Goal: Task Accomplishment & Management: Manage account settings

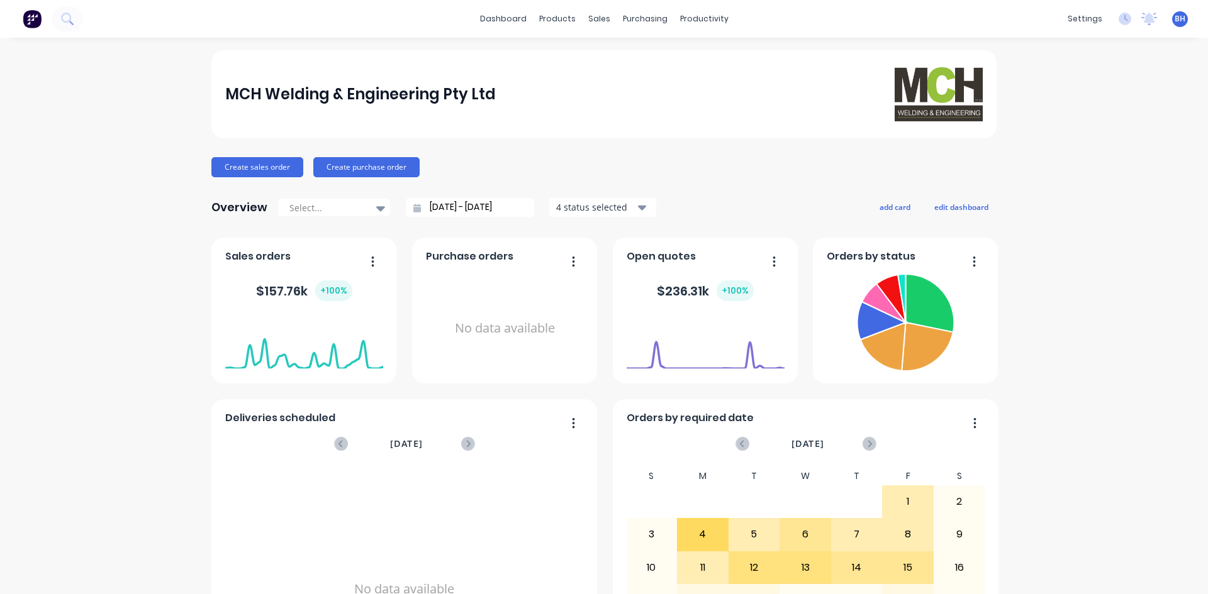
click at [772, 260] on button "button" at bounding box center [769, 262] width 26 height 19
click at [706, 197] on div "Overview Select... 18/07/25 - 18/08/25 4 status selected add card edit dashboard" at bounding box center [603, 207] width 785 height 25
click at [637, 82] on div "Customers" at bounding box center [637, 85] width 45 height 11
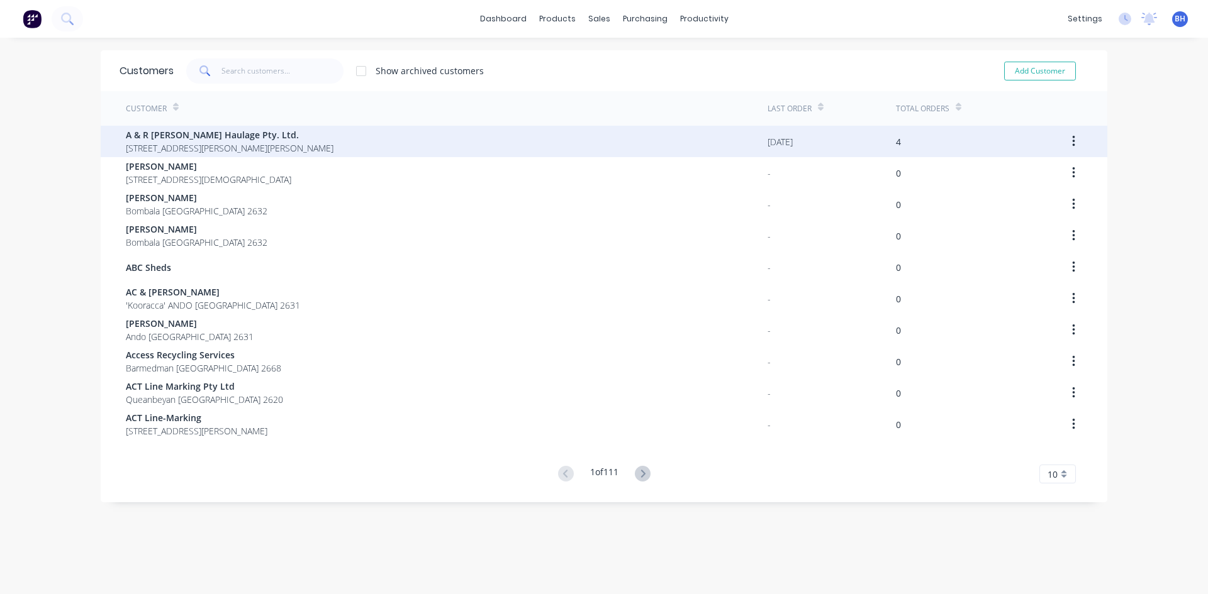
click at [489, 143] on div "A & R Redman Haulage Pty. Ltd. 21 Jorgensen St MARLO Victoria 3888" at bounding box center [447, 141] width 642 height 31
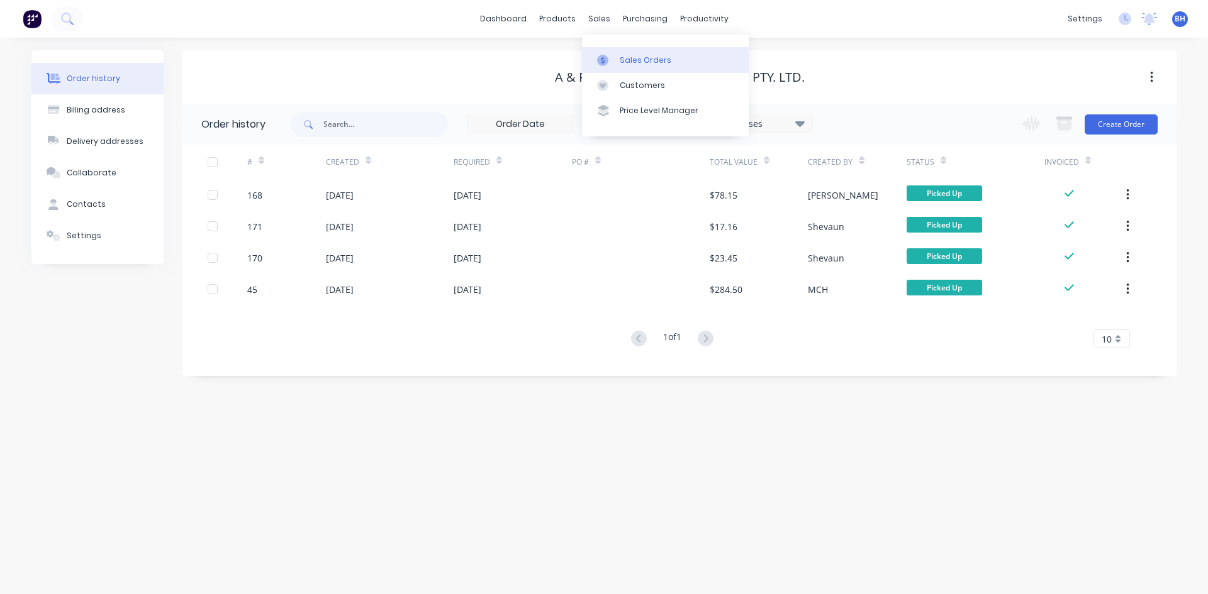
click at [633, 60] on div "Sales Orders" at bounding box center [646, 60] width 52 height 11
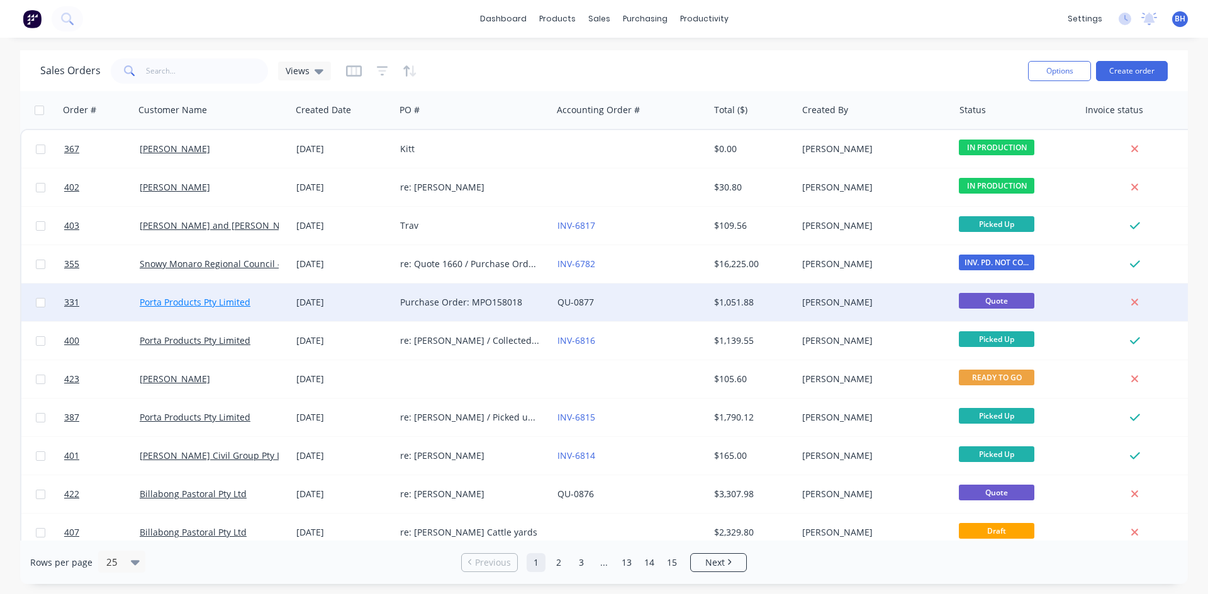
click at [216, 301] on link "Porta Products Pty Limited" at bounding box center [195, 302] width 111 height 12
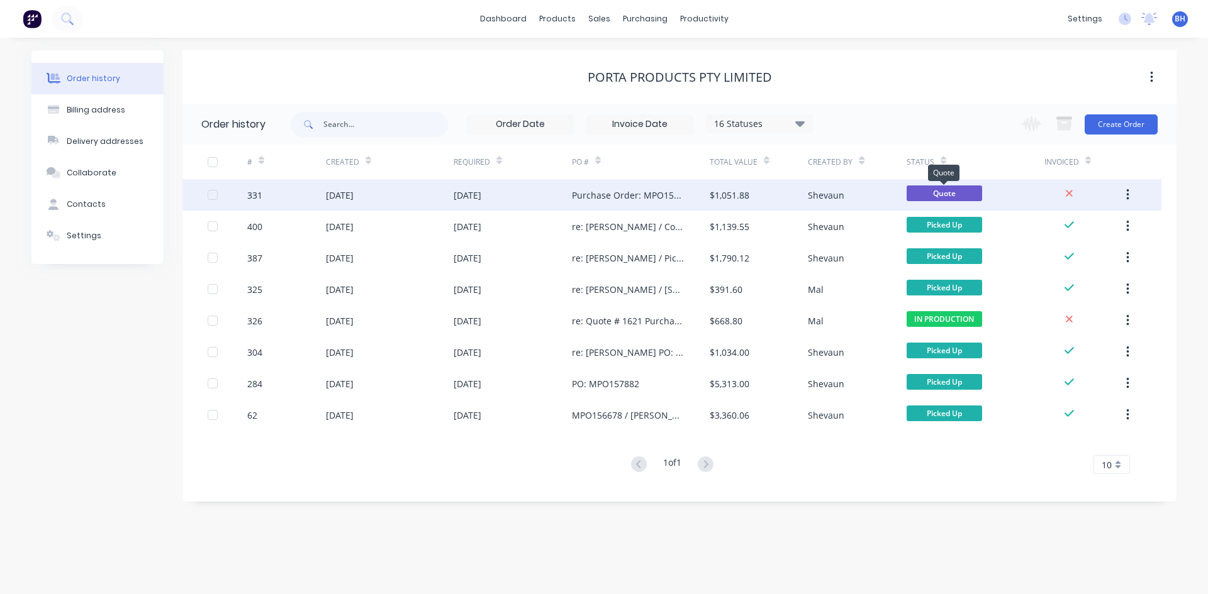
click at [951, 188] on span "Quote" at bounding box center [943, 194] width 75 height 16
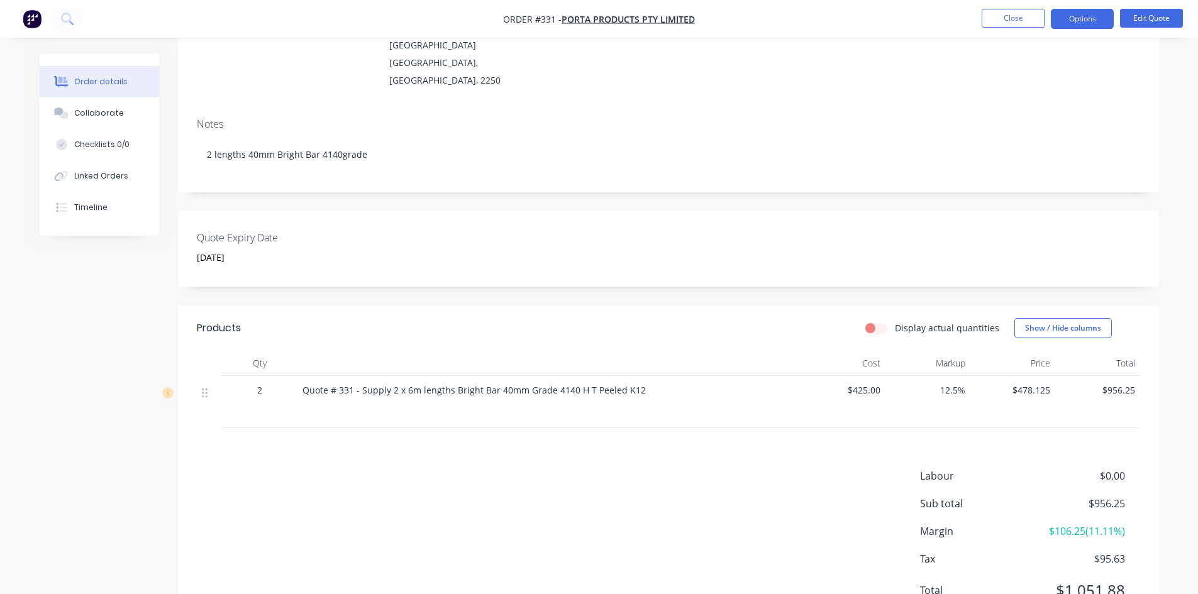
scroll to position [184, 0]
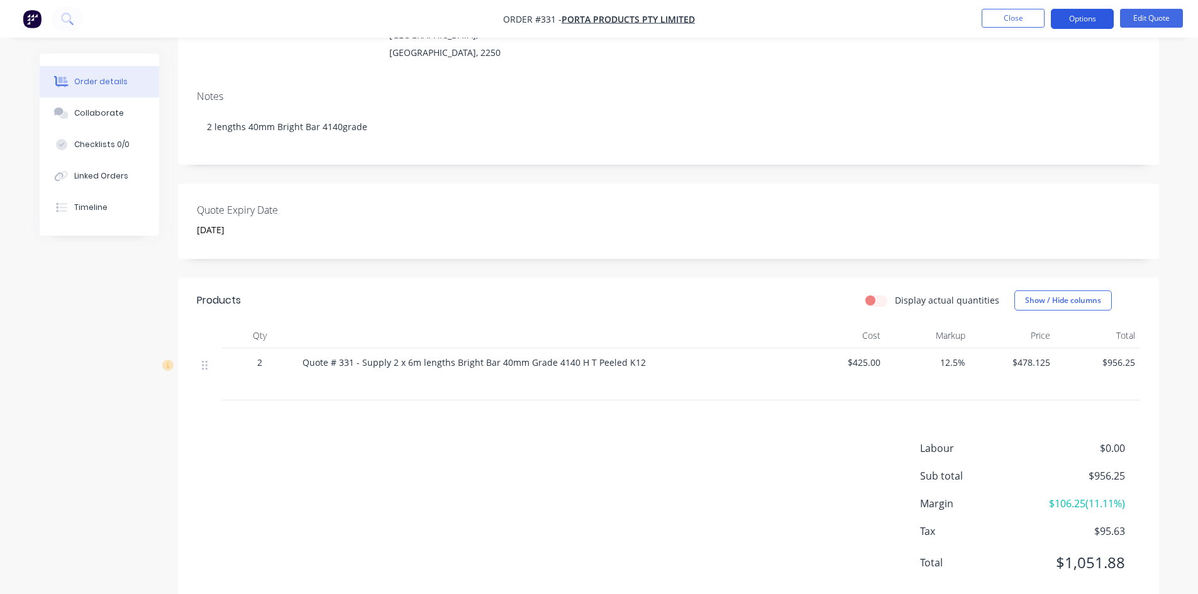
click at [1086, 16] on button "Options" at bounding box center [1082, 19] width 63 height 20
click at [821, 18] on nav "Order #331 - Porta Products Pty Limited Close Options EMAIL / PRINT Quote Profo…" at bounding box center [599, 19] width 1198 height 38
click at [999, 19] on button "Close" at bounding box center [1013, 18] width 63 height 19
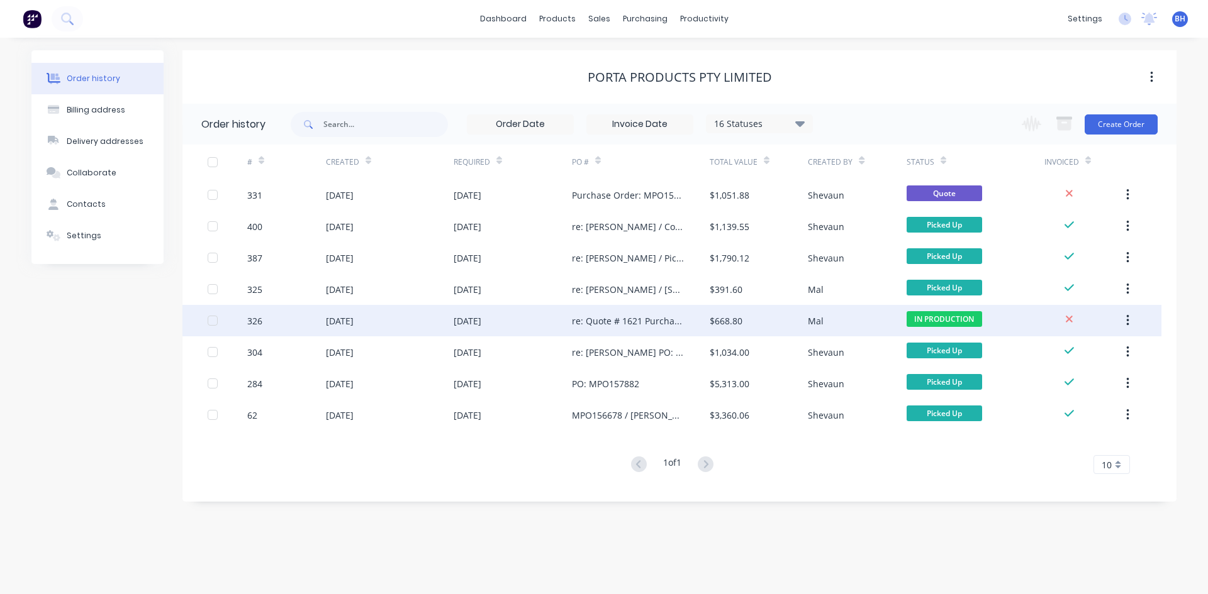
click at [528, 321] on div "05 Aug 2025" at bounding box center [513, 320] width 118 height 31
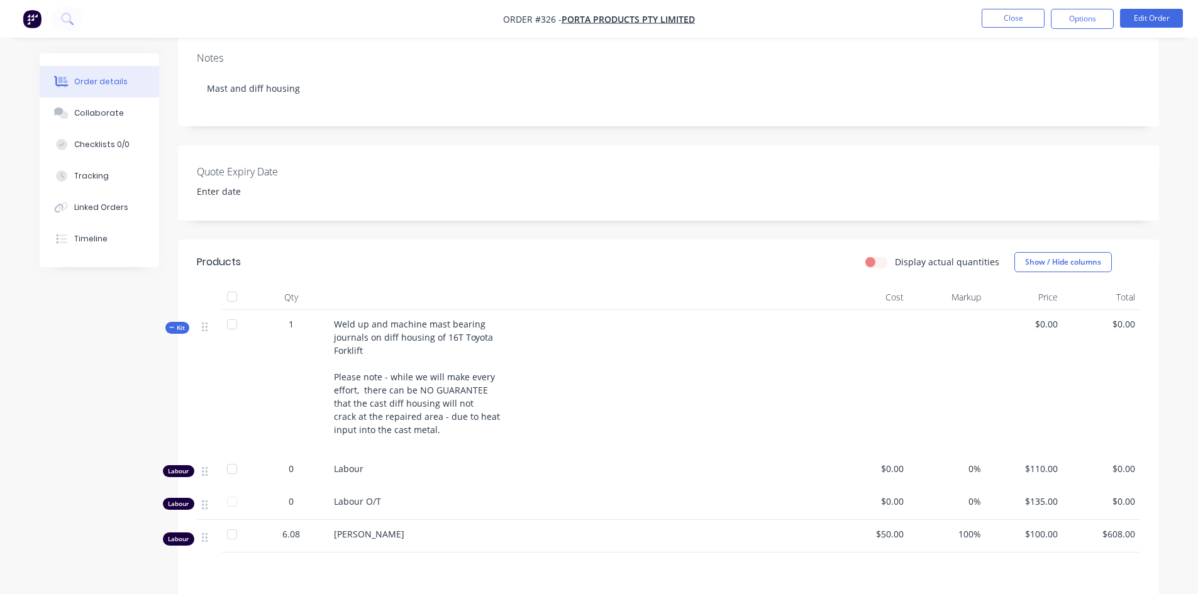
scroll to position [72, 0]
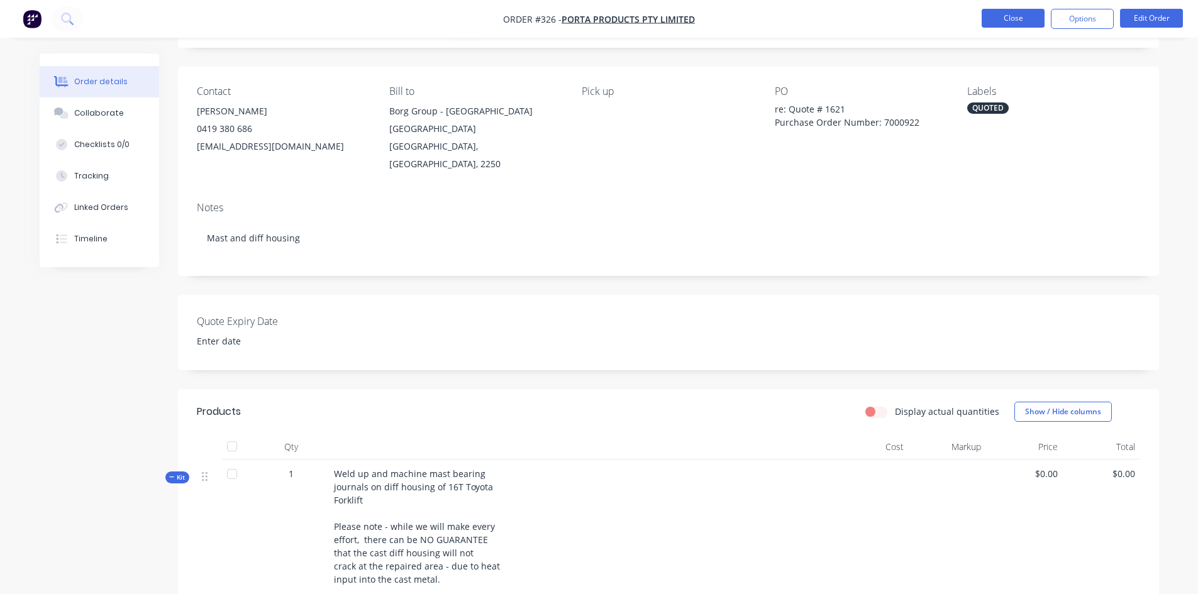
click at [1003, 16] on button "Close" at bounding box center [1013, 18] width 63 height 19
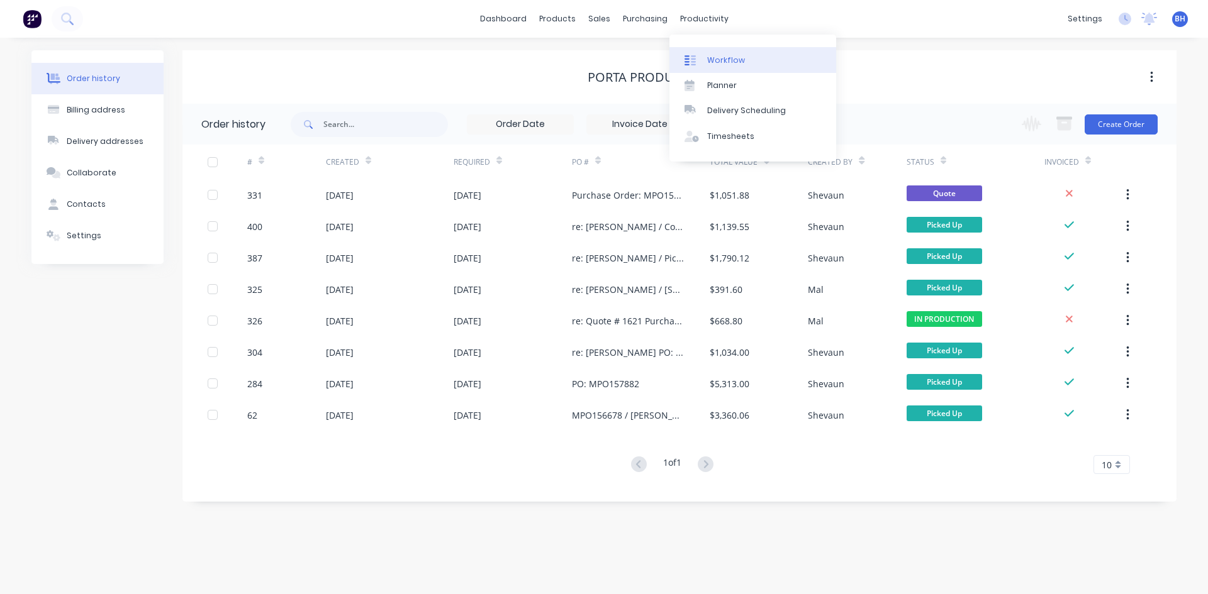
click at [717, 60] on div "Workflow" at bounding box center [726, 60] width 38 height 11
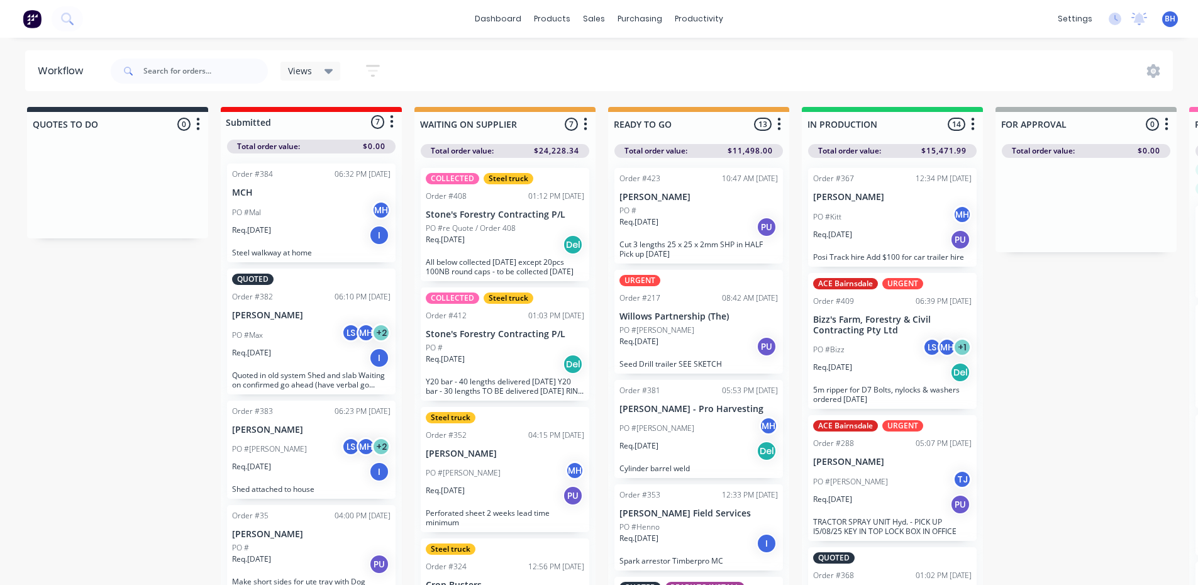
scroll to position [54, 0]
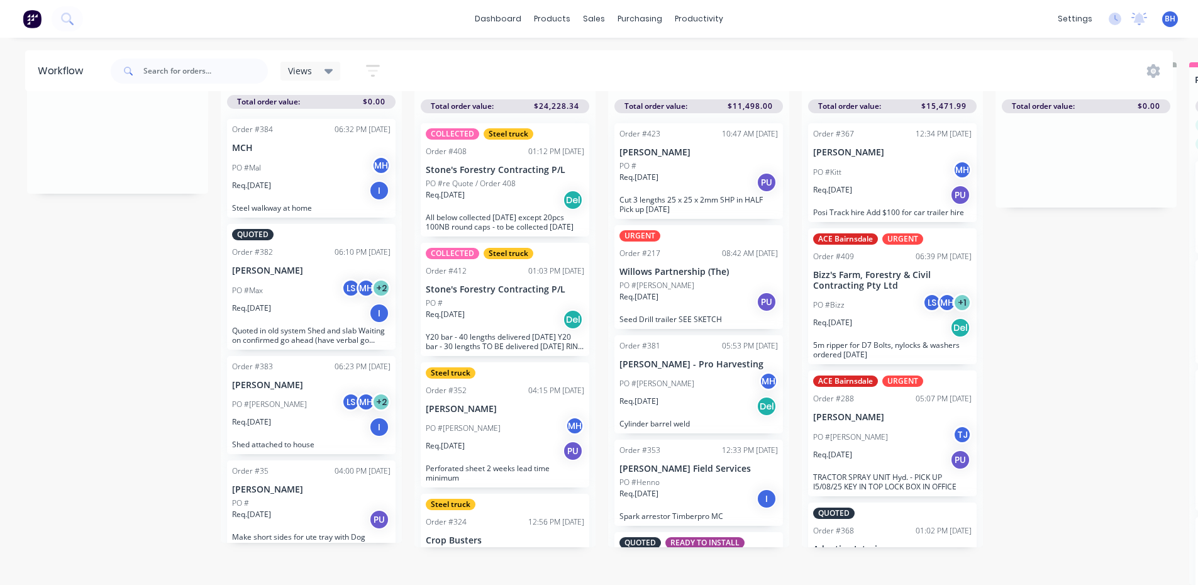
click at [703, 491] on div "Req. 15/08/25 I" at bounding box center [699, 498] width 159 height 21
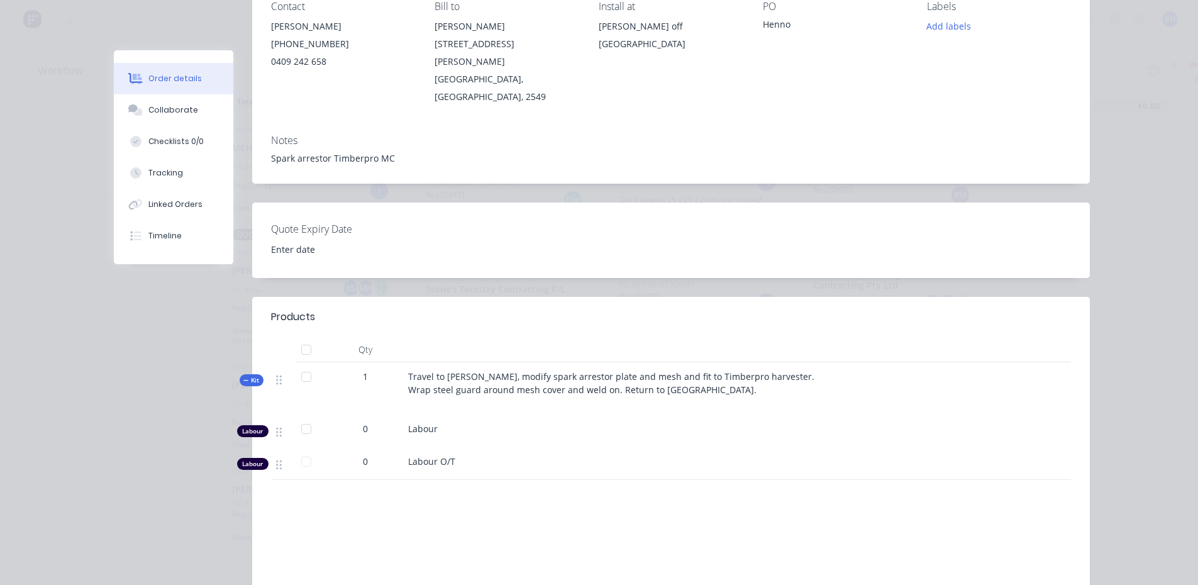
scroll to position [0, 0]
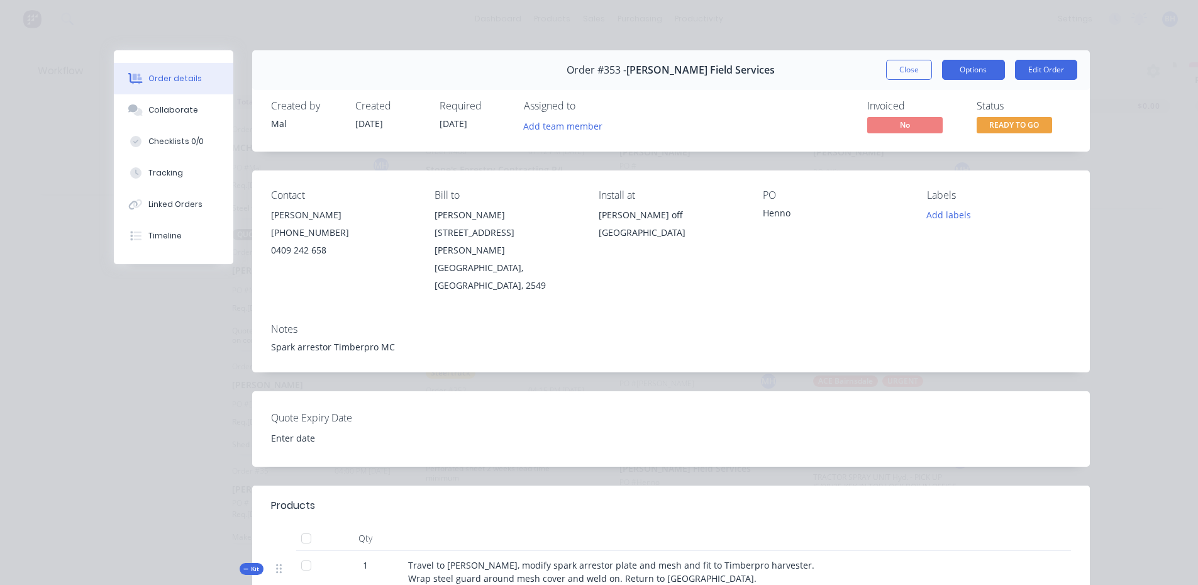
click at [974, 66] on button "Options" at bounding box center [973, 70] width 63 height 20
click at [902, 31] on div "Order details Collaborate Checklists 0/0 Tracking Linked Orders Timeline Order …" at bounding box center [599, 292] width 1198 height 585
click at [901, 65] on button "Close" at bounding box center [909, 70] width 46 height 20
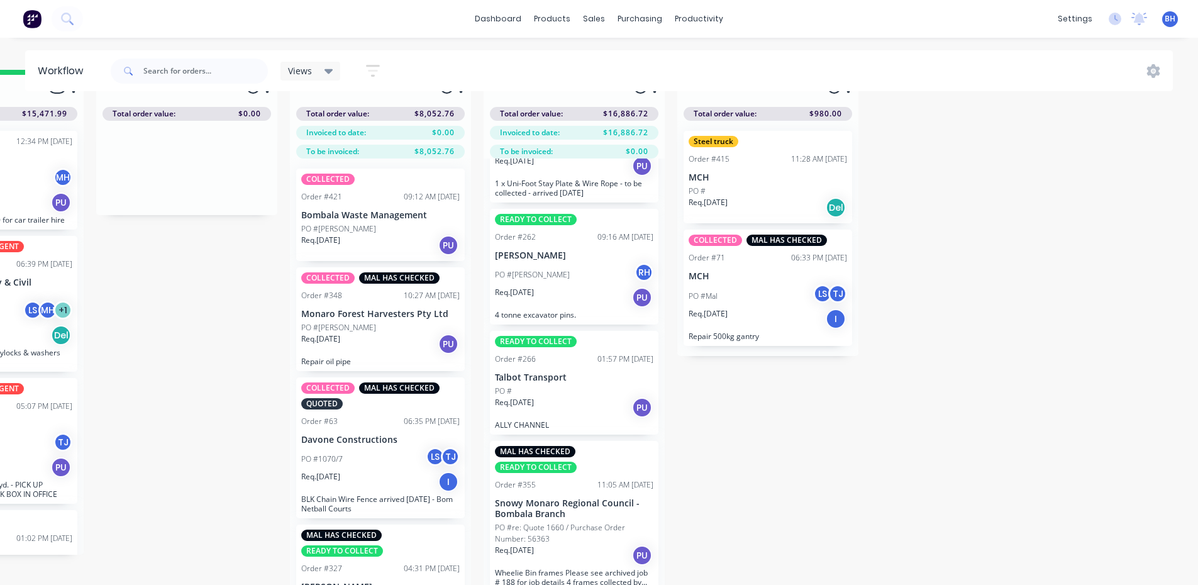
scroll to position [54, 899]
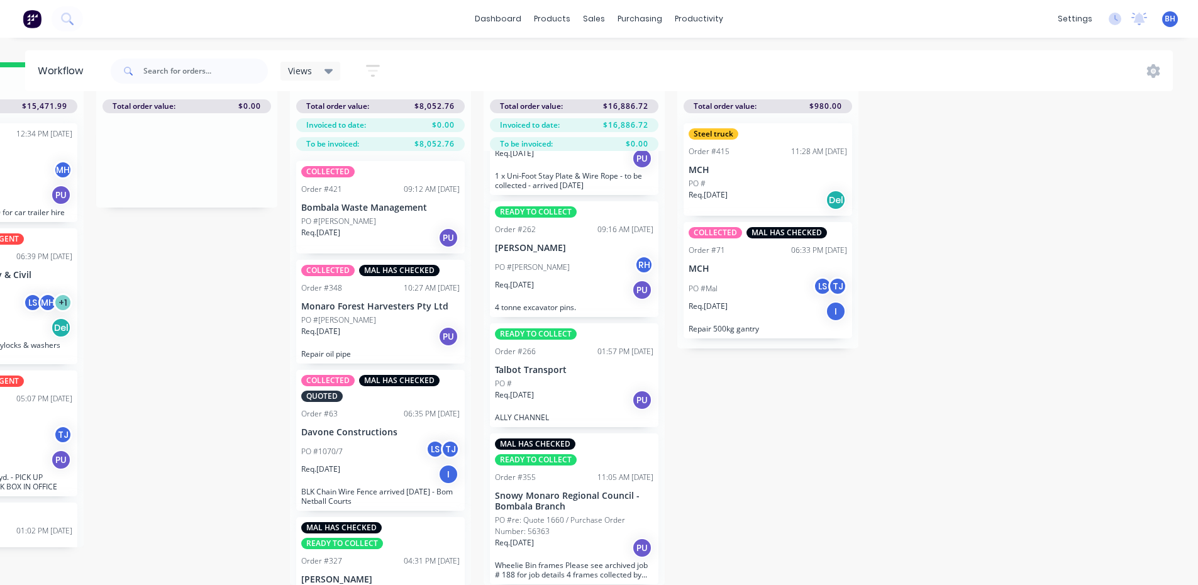
click at [599, 448] on div "MAL HAS CHECKED READY TO COLLECT" at bounding box center [574, 451] width 159 height 27
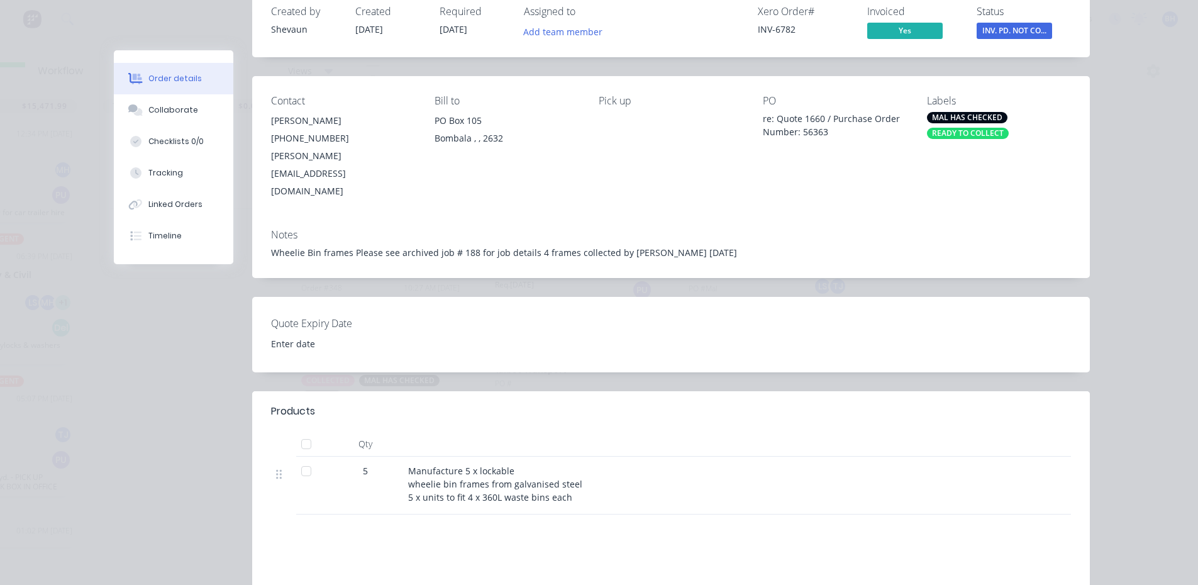
scroll to position [0, 0]
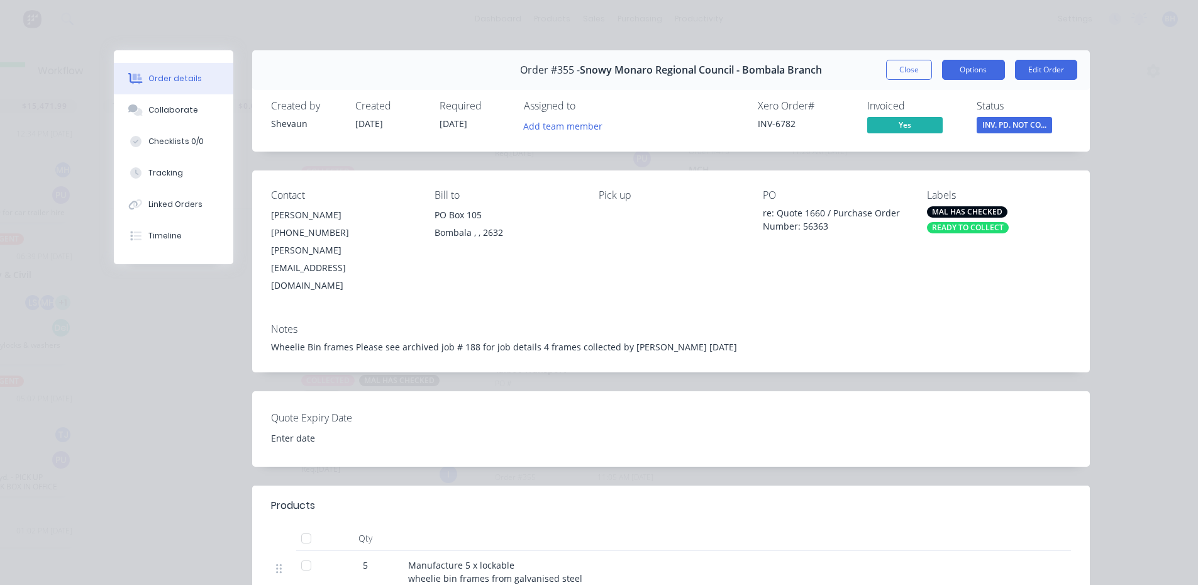
click at [963, 70] on button "Options" at bounding box center [973, 70] width 63 height 20
click at [829, 32] on div "Order details Collaborate Checklists 0/0 Tracking Linked Orders Timeline Order …" at bounding box center [599, 292] width 1198 height 585
click at [910, 65] on button "Close" at bounding box center [909, 70] width 46 height 20
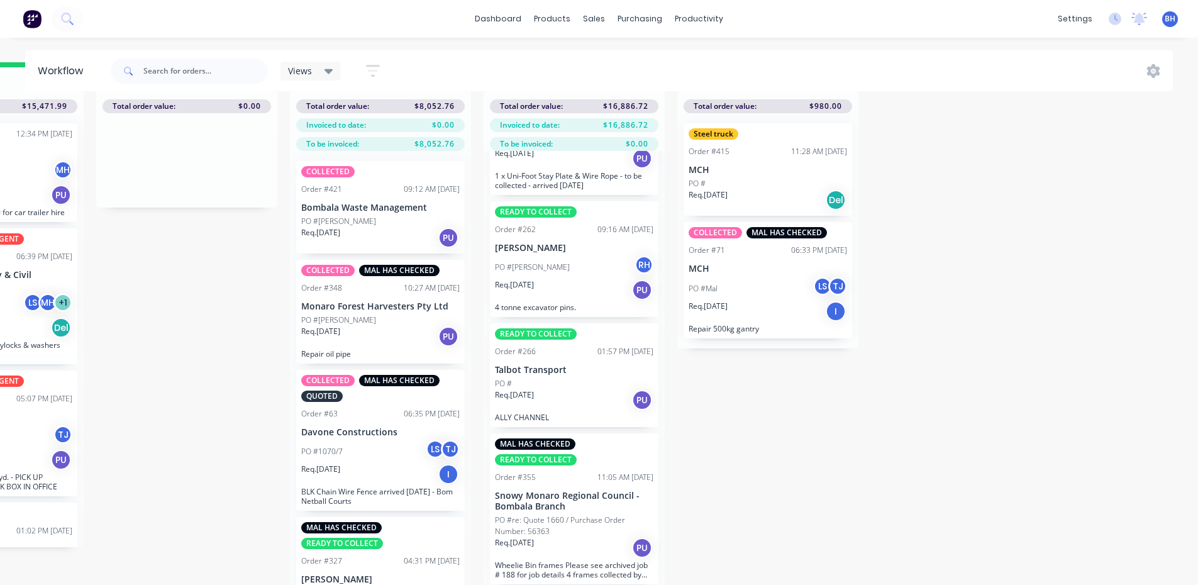
click at [777, 301] on div "Req. 02/07/25 I" at bounding box center [768, 311] width 159 height 21
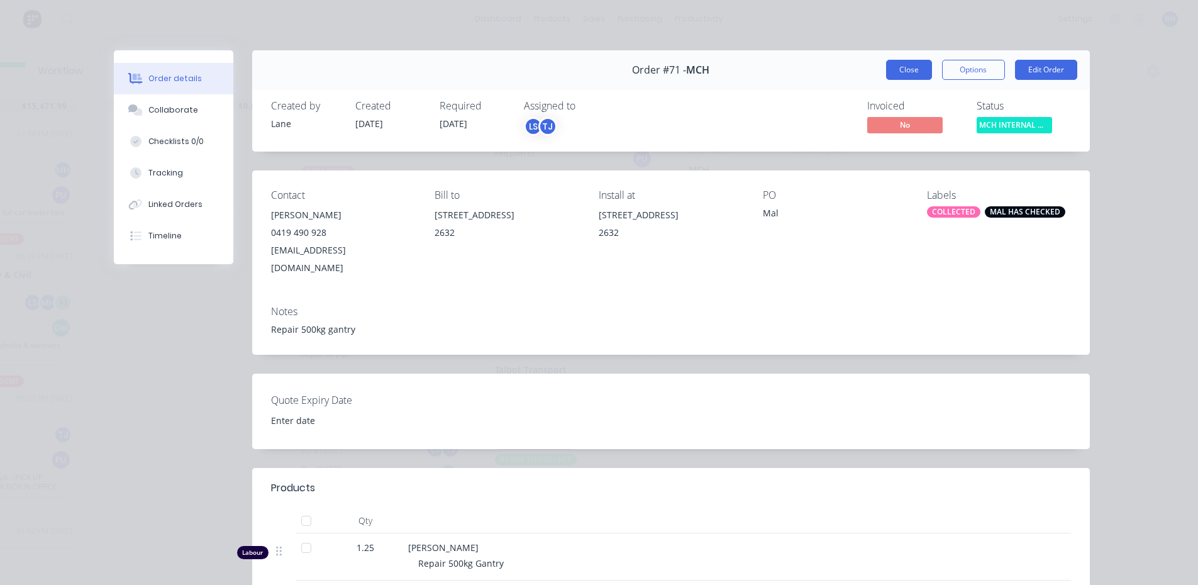
click at [889, 64] on button "Close" at bounding box center [909, 70] width 46 height 20
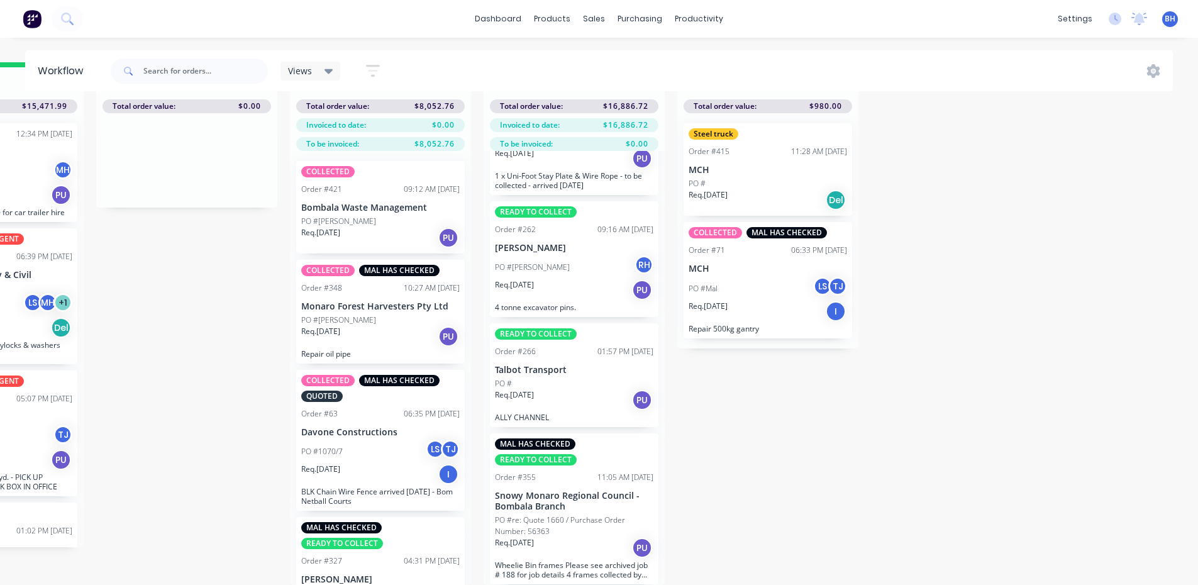
click at [598, 379] on div "PO #" at bounding box center [574, 383] width 159 height 11
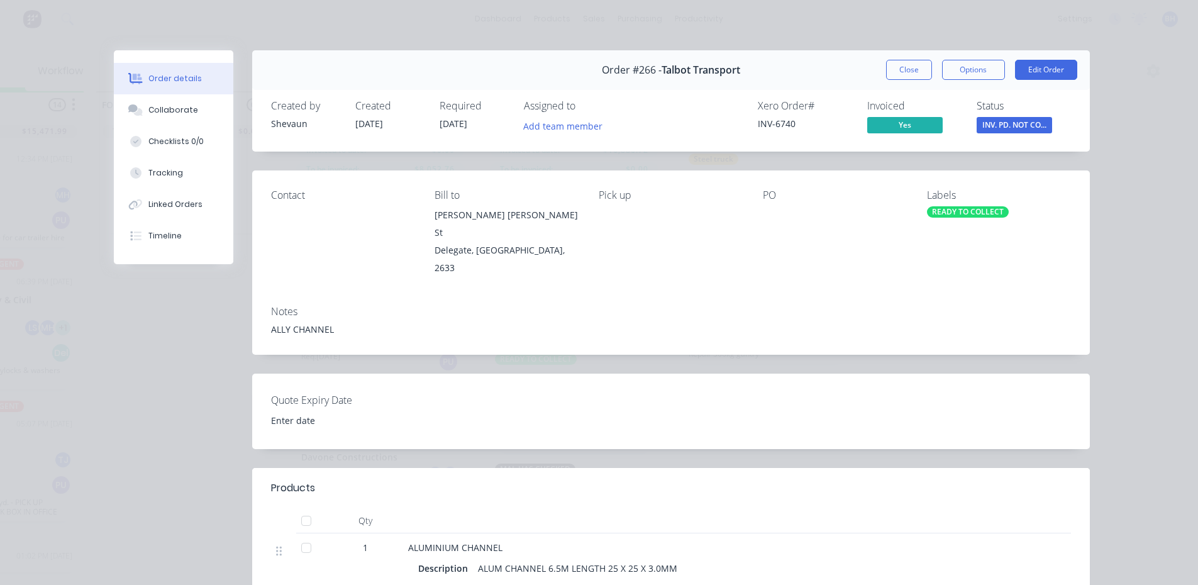
scroll to position [0, 899]
click at [899, 70] on button "Close" at bounding box center [909, 70] width 46 height 20
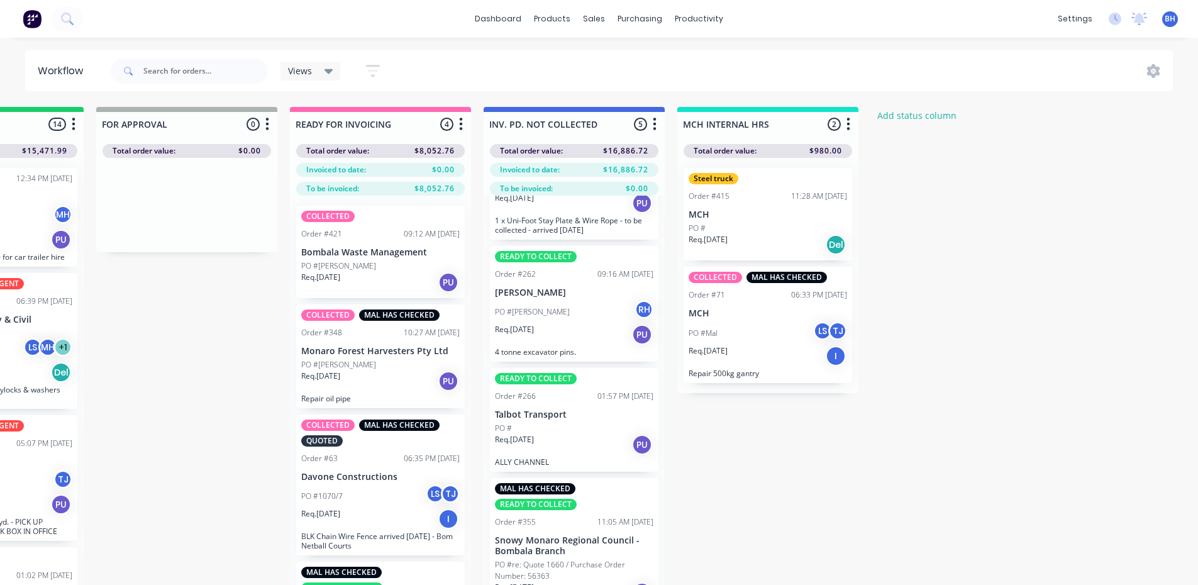
click at [367, 256] on p "Bombala Waste Management" at bounding box center [380, 252] width 159 height 11
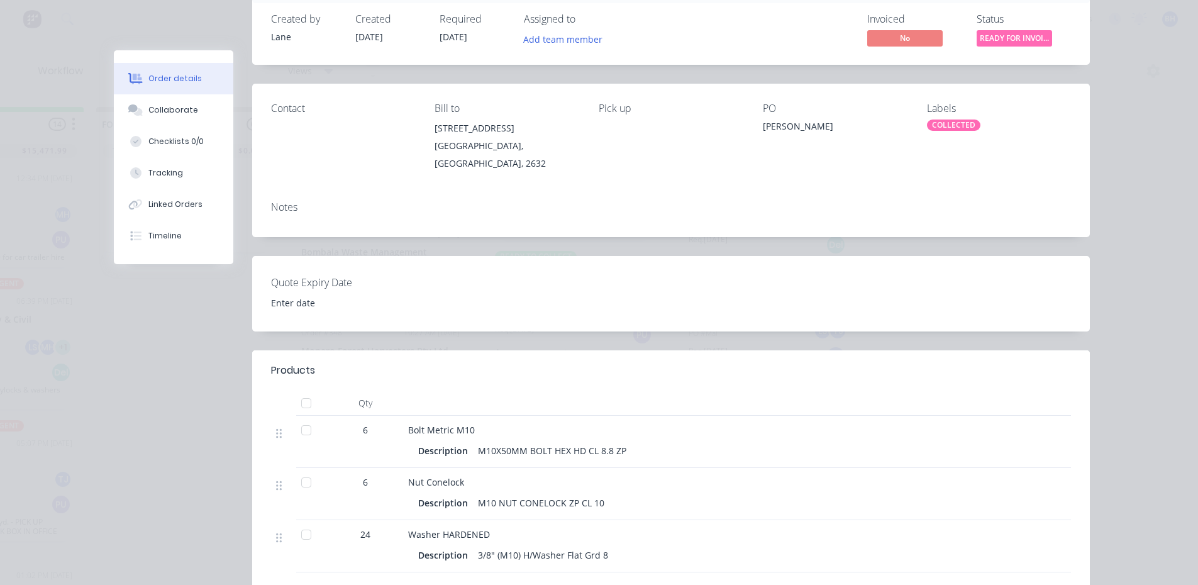
scroll to position [0, 0]
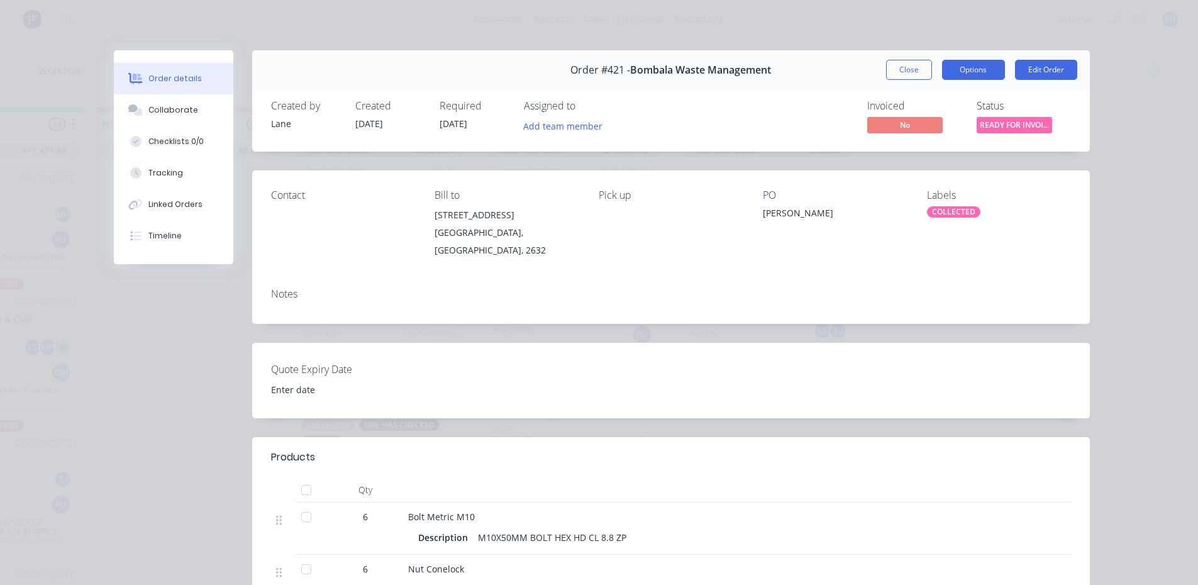
click at [948, 60] on button "Options" at bounding box center [973, 70] width 63 height 20
click at [915, 22] on div "Order details Collaborate Checklists 0/0 Tracking Linked Orders Timeline Order …" at bounding box center [599, 292] width 1198 height 585
click at [903, 62] on button "Close" at bounding box center [909, 70] width 46 height 20
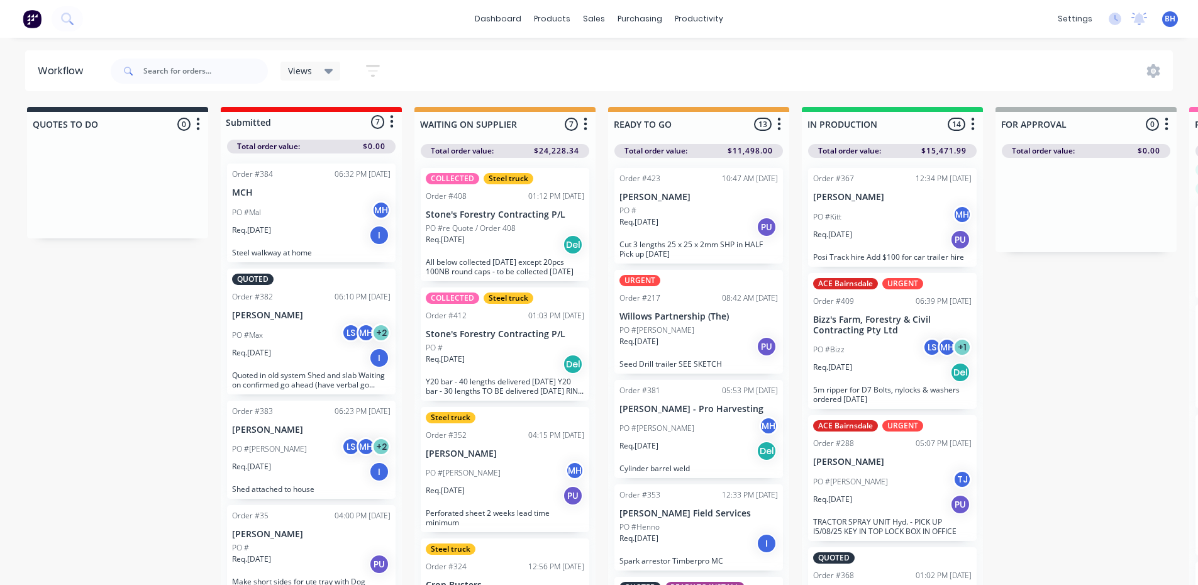
click at [294, 342] on div "PO #Max LS MH + 2" at bounding box center [311, 335] width 159 height 24
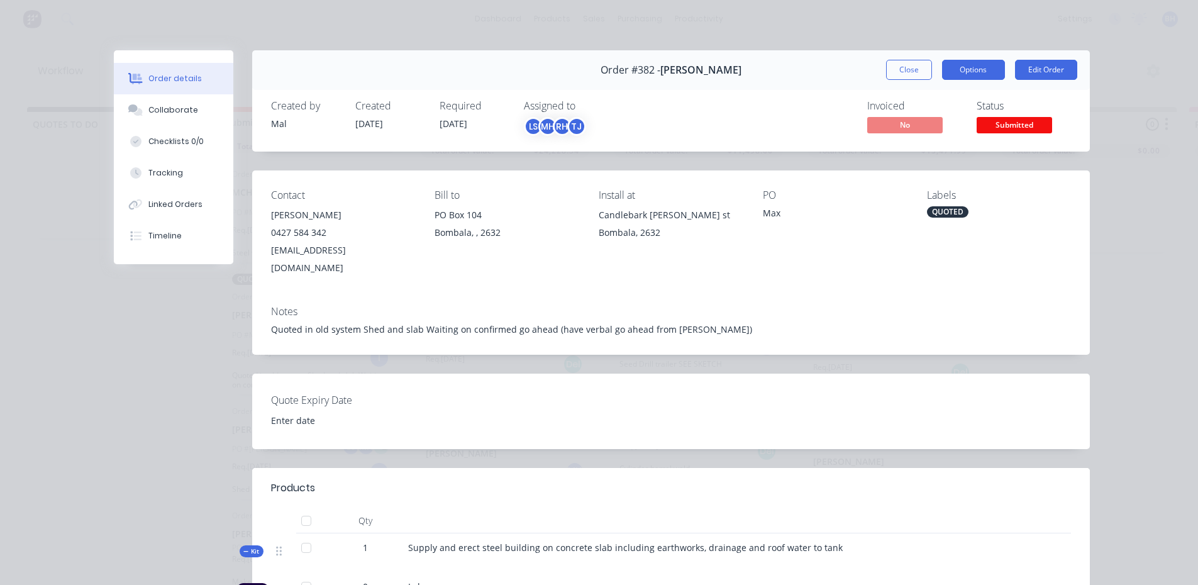
click at [962, 70] on button "Options" at bounding box center [973, 70] width 63 height 20
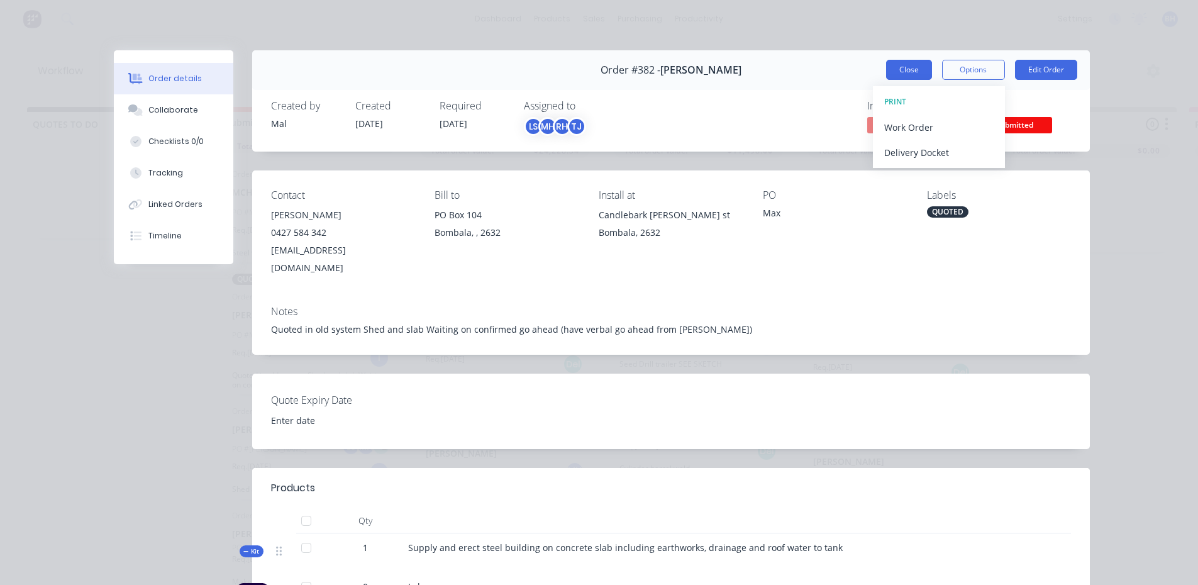
click at [888, 74] on button "Close" at bounding box center [909, 70] width 46 height 20
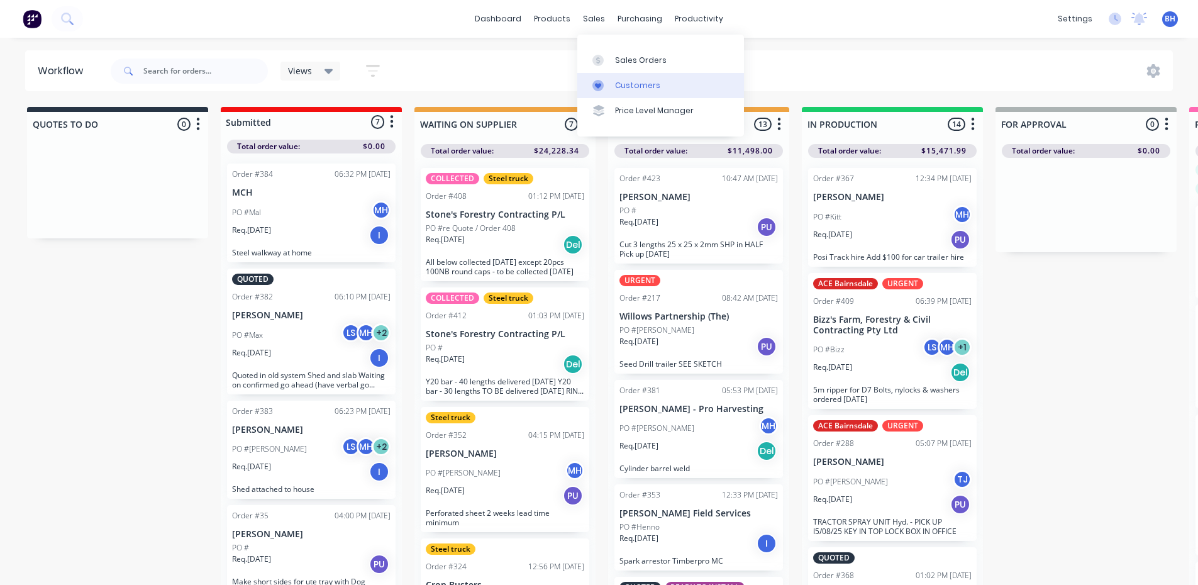
click at [636, 84] on div "Customers" at bounding box center [637, 85] width 45 height 11
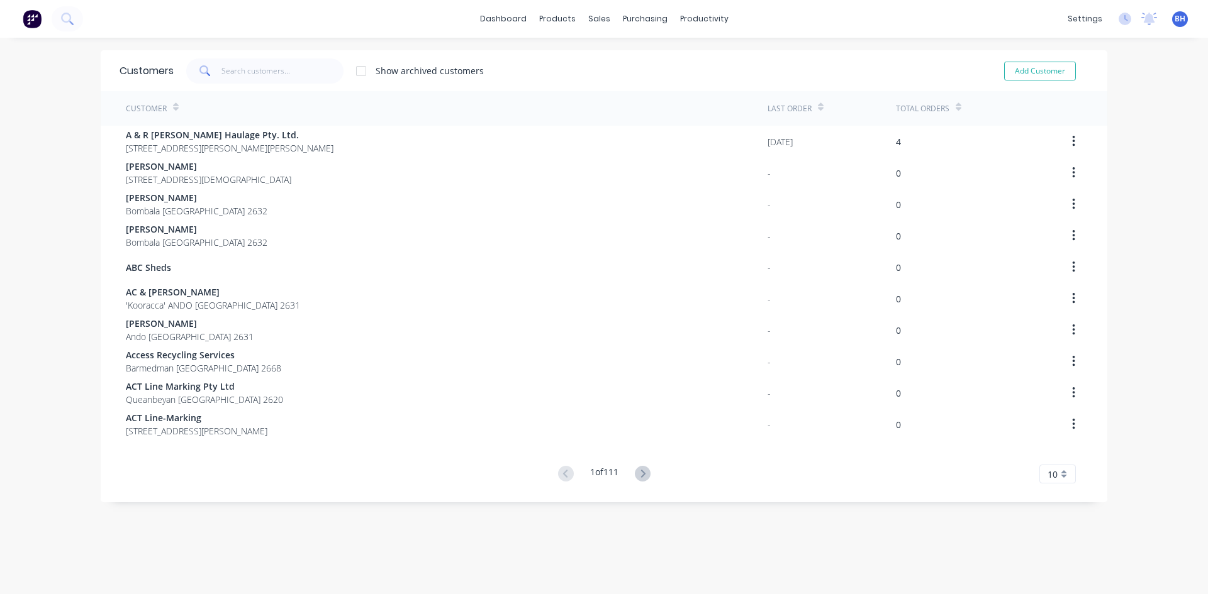
click at [393, 107] on div "Customer" at bounding box center [447, 108] width 642 height 35
click at [435, 72] on div "Show archived customers" at bounding box center [430, 70] width 108 height 13
click at [273, 70] on input "text" at bounding box center [282, 70] width 123 height 25
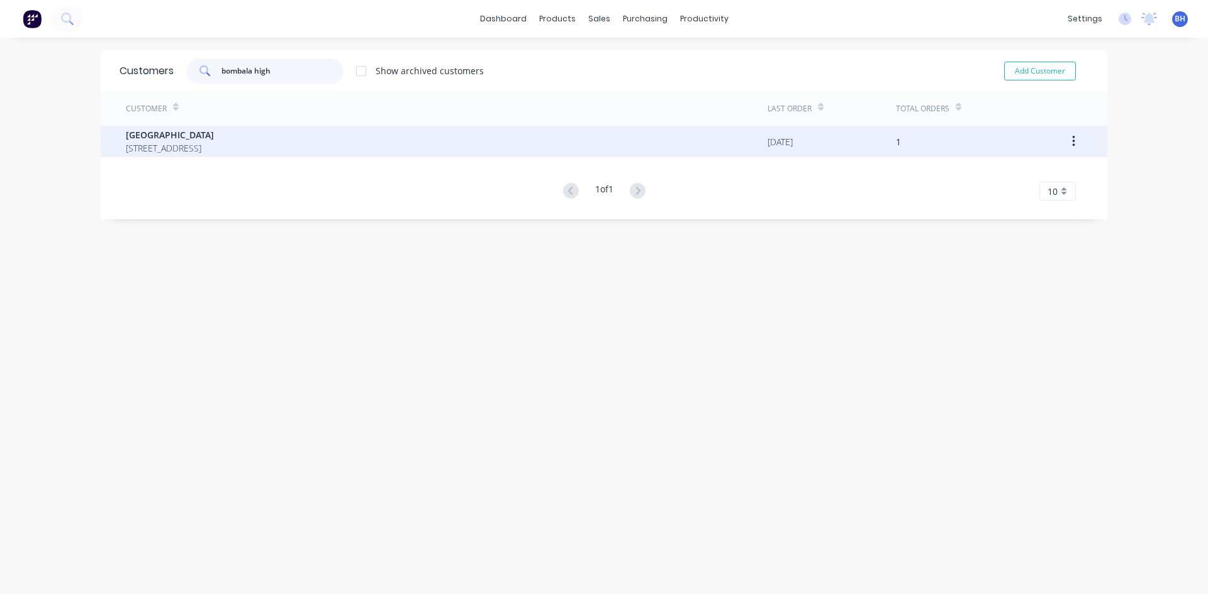
type input "bombala high"
click at [211, 150] on span "20 Bright St BOMBALA New South Wales 2632" at bounding box center [170, 148] width 88 height 13
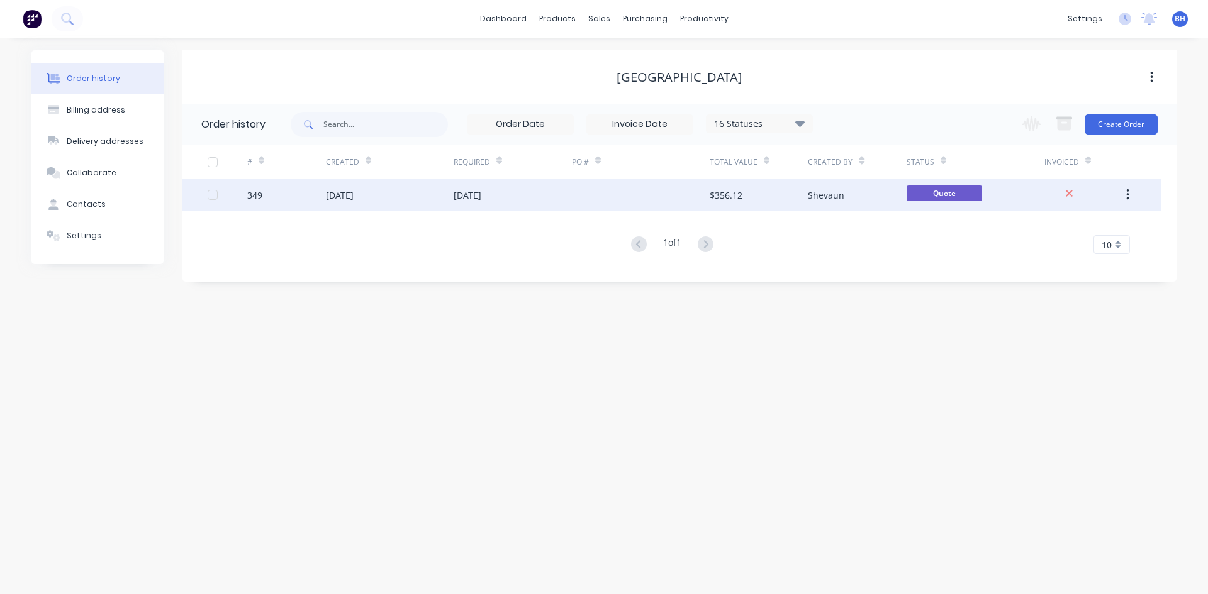
click at [561, 193] on div "08 Aug 2025" at bounding box center [513, 194] width 118 height 31
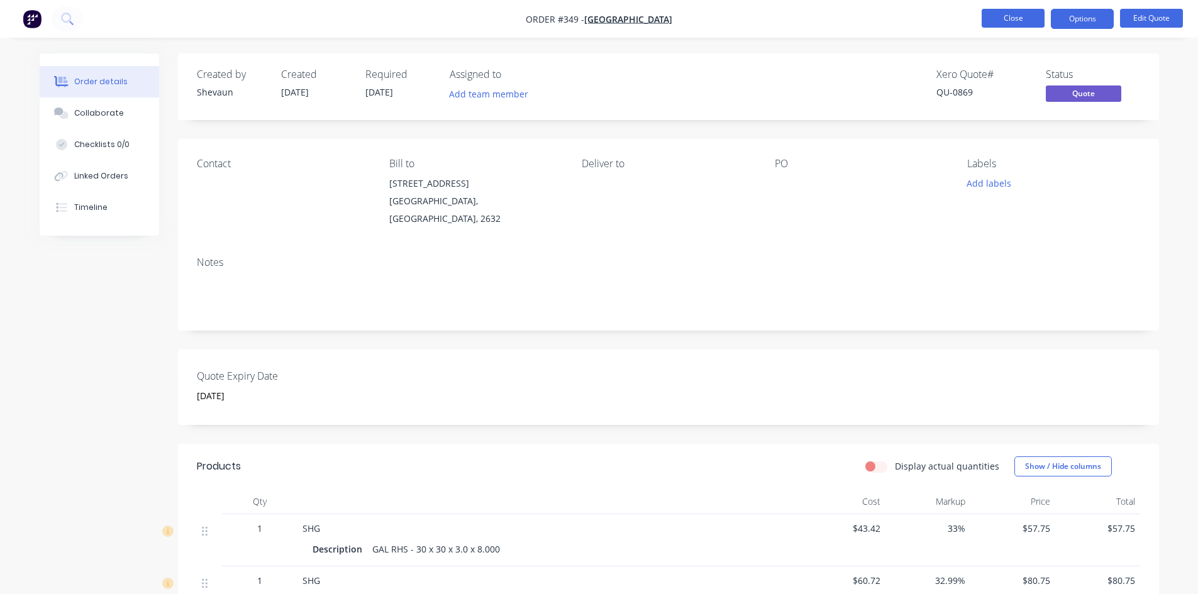
click at [1005, 23] on button "Close" at bounding box center [1013, 18] width 63 height 19
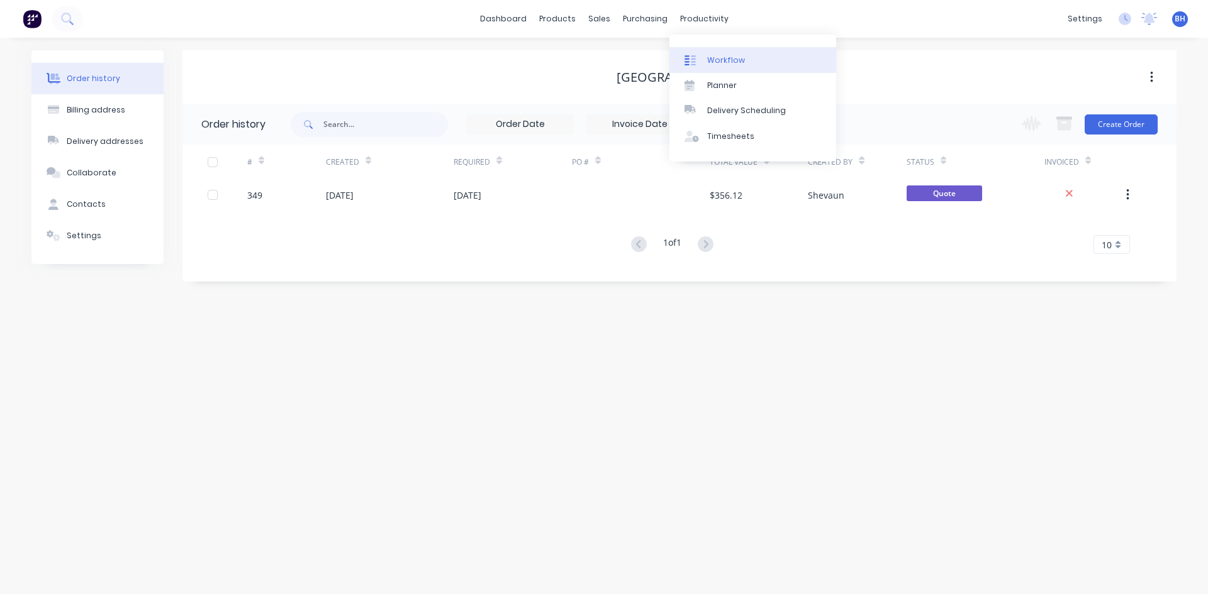
click at [713, 58] on div "Workflow" at bounding box center [726, 60] width 38 height 11
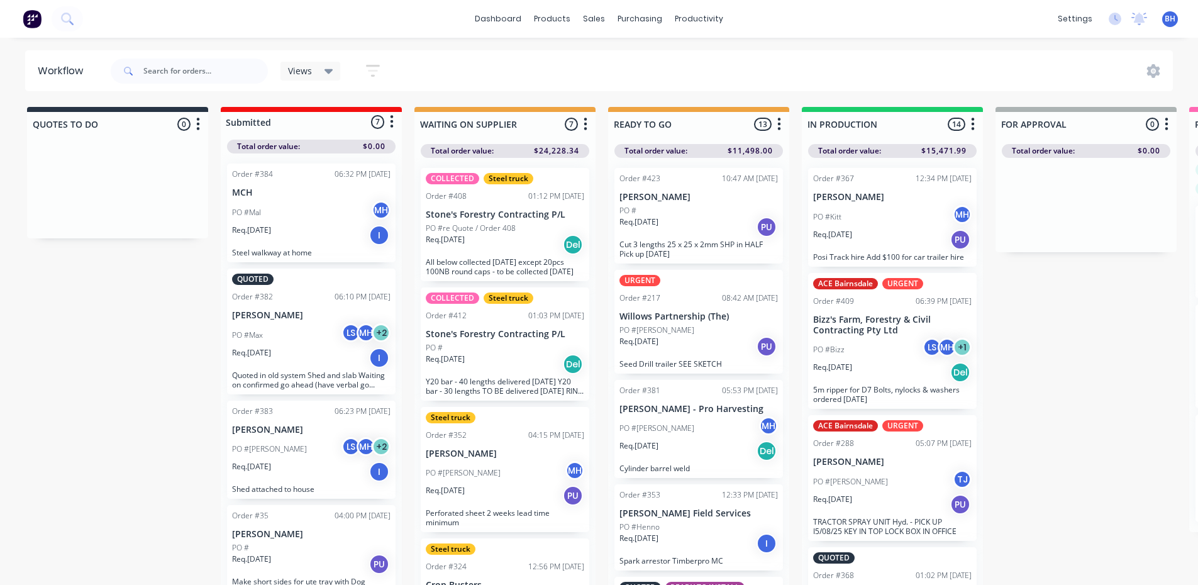
click at [861, 495] on div "Req. 15/08/25 PU" at bounding box center [892, 504] width 159 height 21
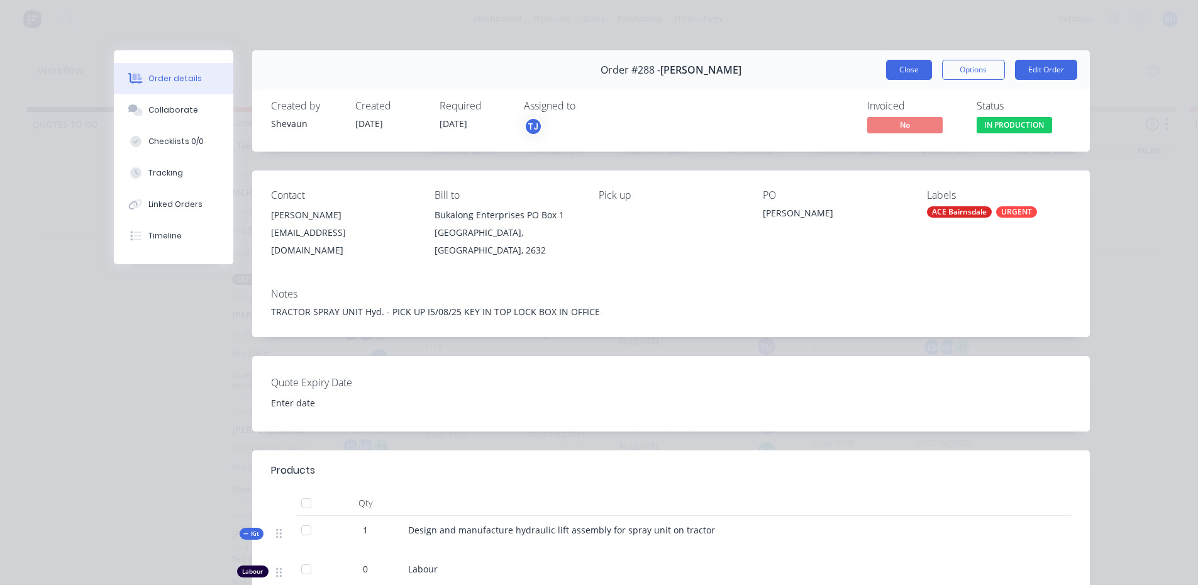
click at [891, 65] on button "Close" at bounding box center [909, 70] width 46 height 20
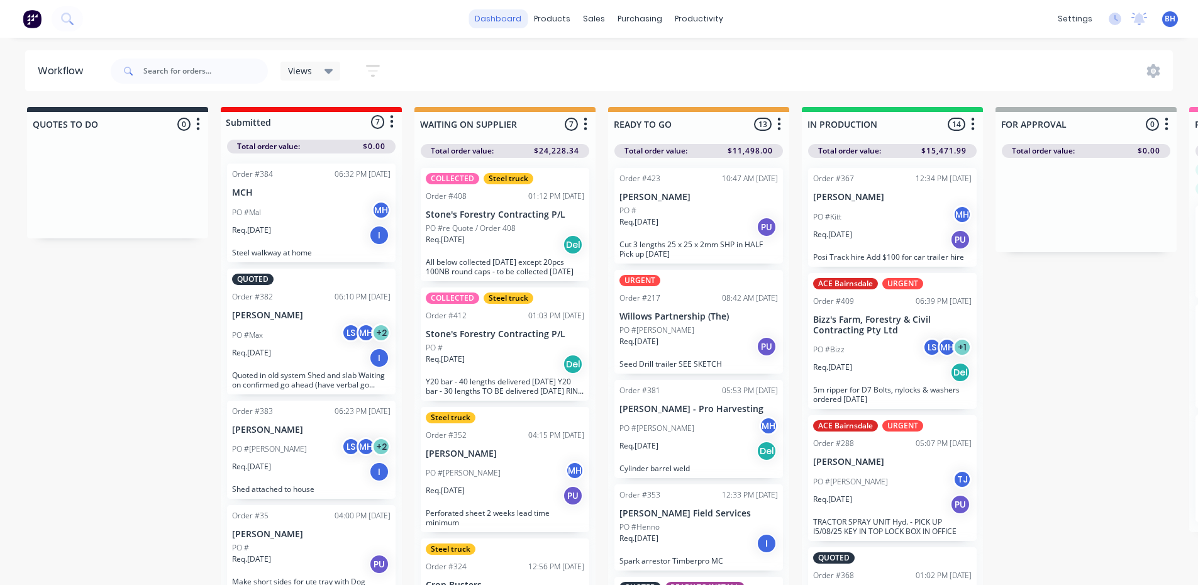
click at [515, 15] on link "dashboard" at bounding box center [498, 18] width 59 height 19
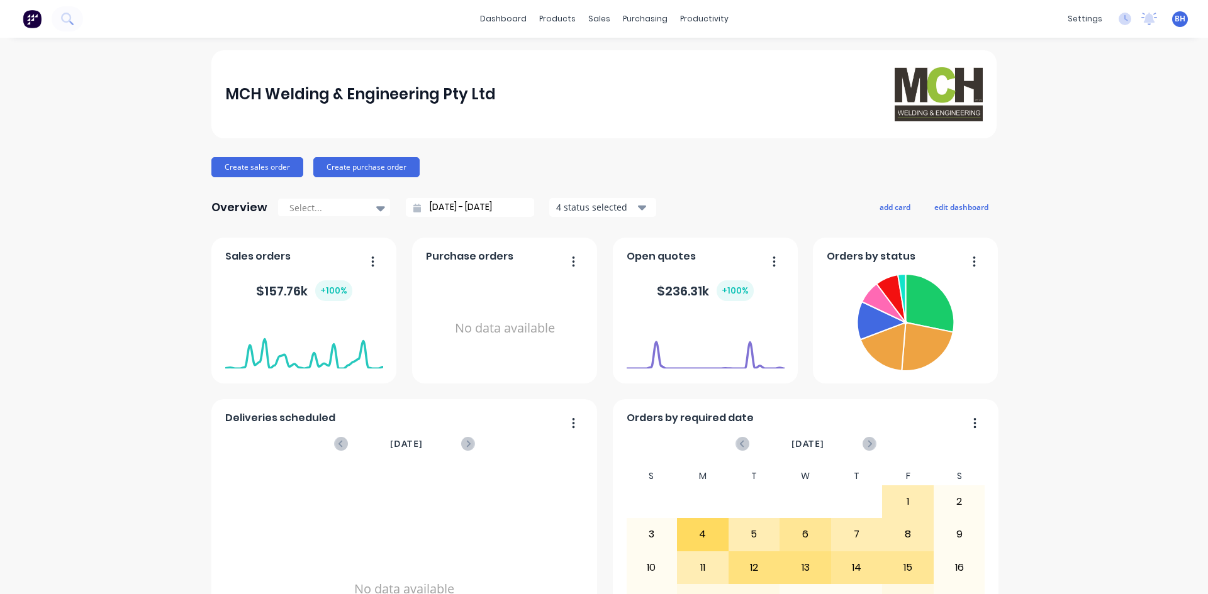
click at [691, 289] on div "$ 236.31k + 100 %" at bounding box center [705, 291] width 97 height 21
click at [688, 346] on foreignobject at bounding box center [706, 342] width 158 height 53
click at [235, 160] on button "Create sales order" at bounding box center [257, 167] width 92 height 20
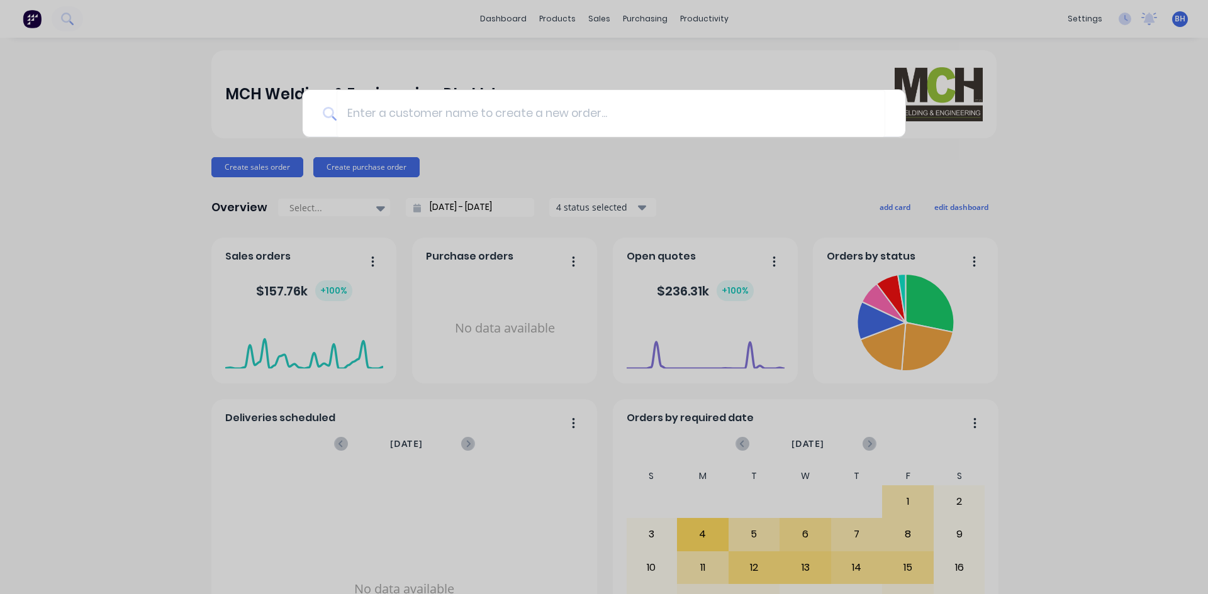
click at [1147, 302] on div at bounding box center [604, 297] width 1208 height 594
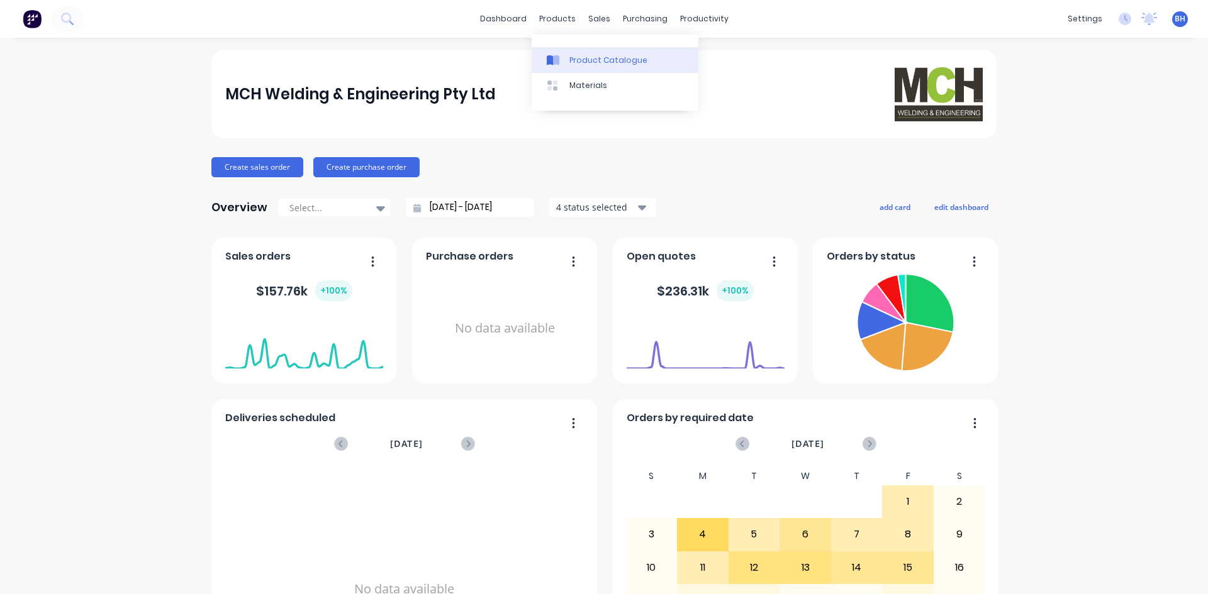
click at [576, 55] on div "Product Catalogue" at bounding box center [608, 60] width 78 height 11
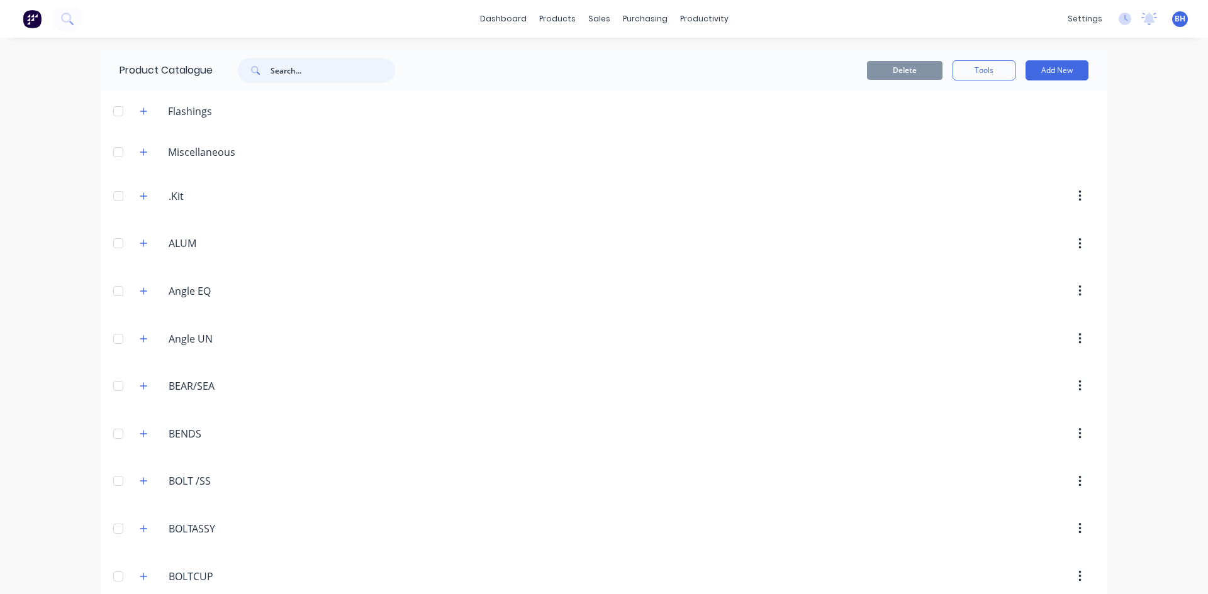
click at [316, 77] on input "text" at bounding box center [332, 70] width 125 height 25
type input "shg"
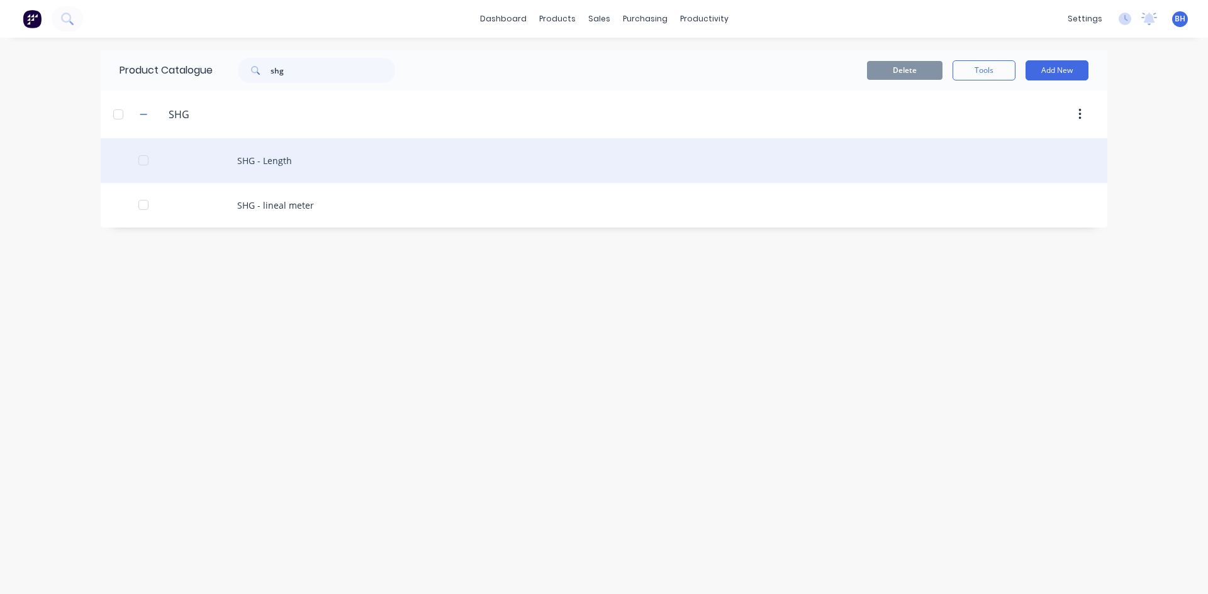
click at [270, 153] on div "SHG - Length" at bounding box center [604, 160] width 1006 height 45
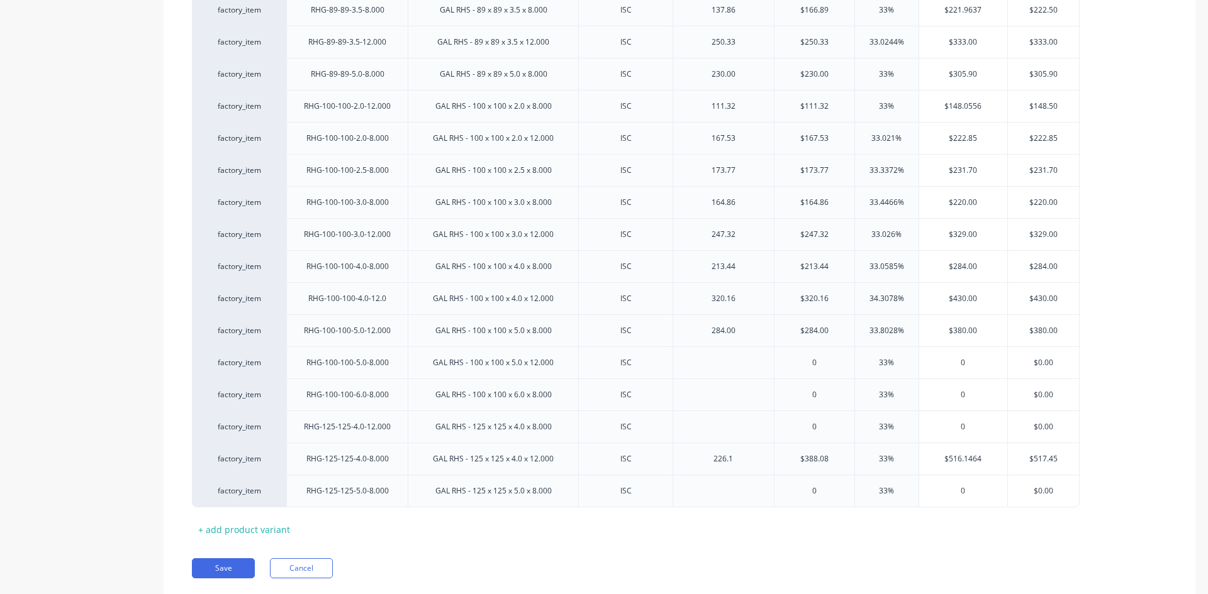
scroll to position [1535, 0]
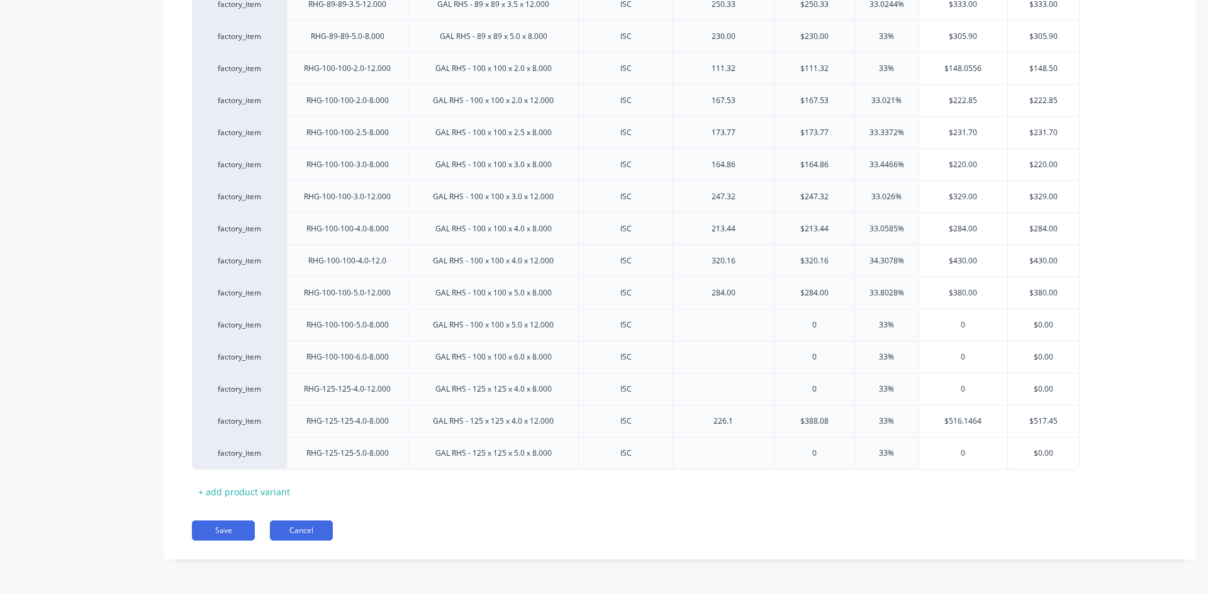
click at [306, 532] on button "Cancel" at bounding box center [301, 531] width 63 height 20
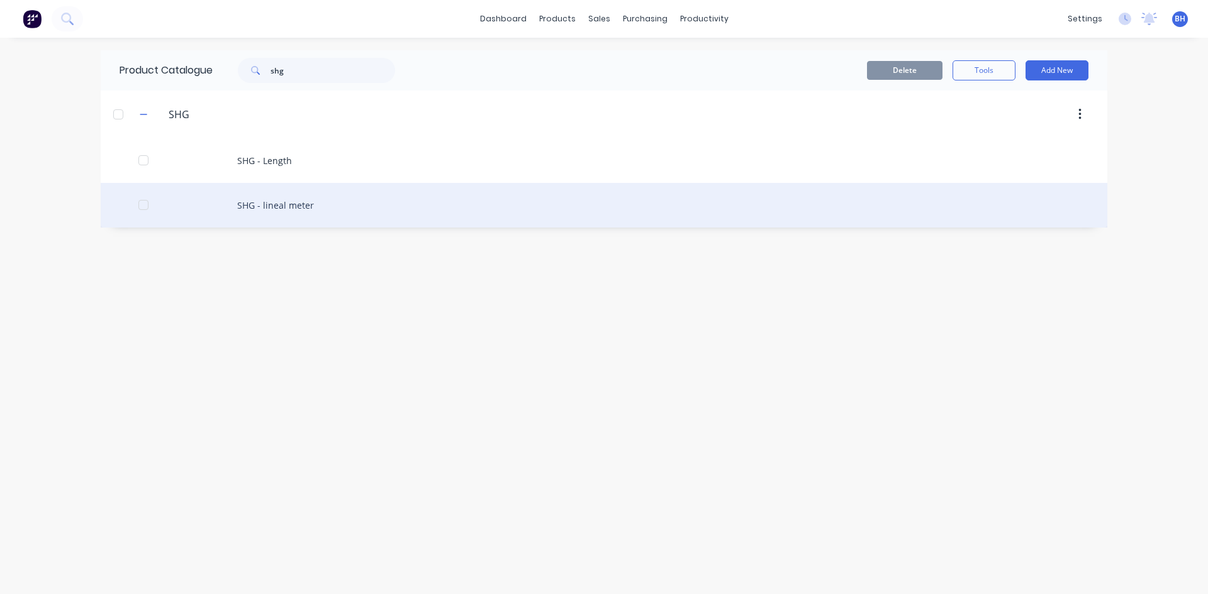
click at [302, 203] on div "SHG - lineal meter" at bounding box center [604, 205] width 1006 height 45
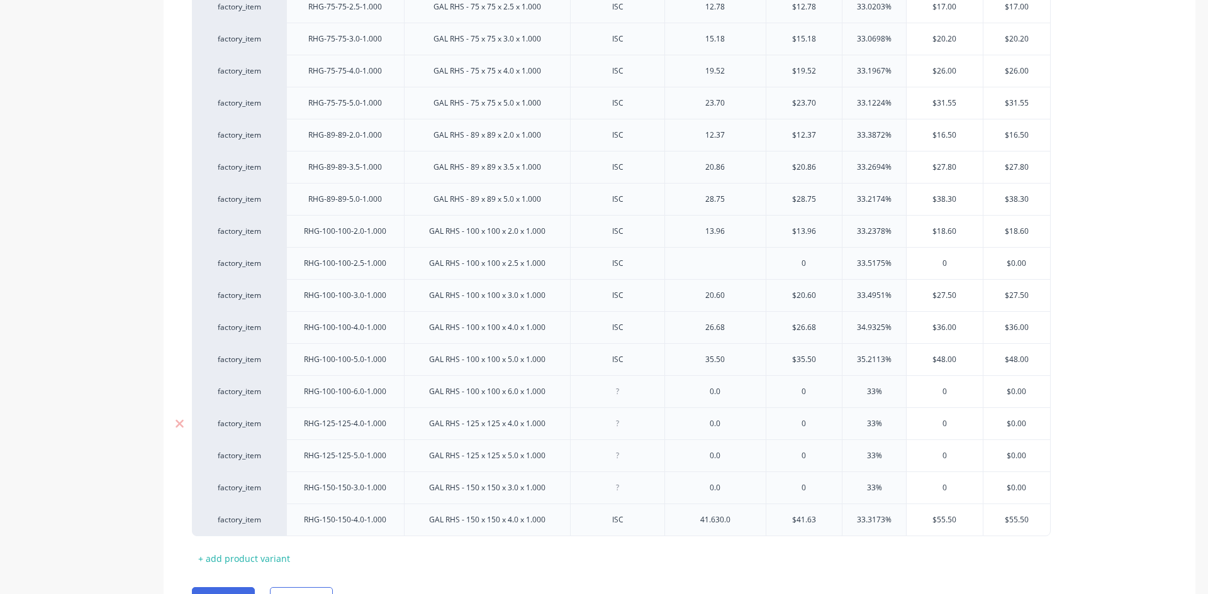
scroll to position [1407, 0]
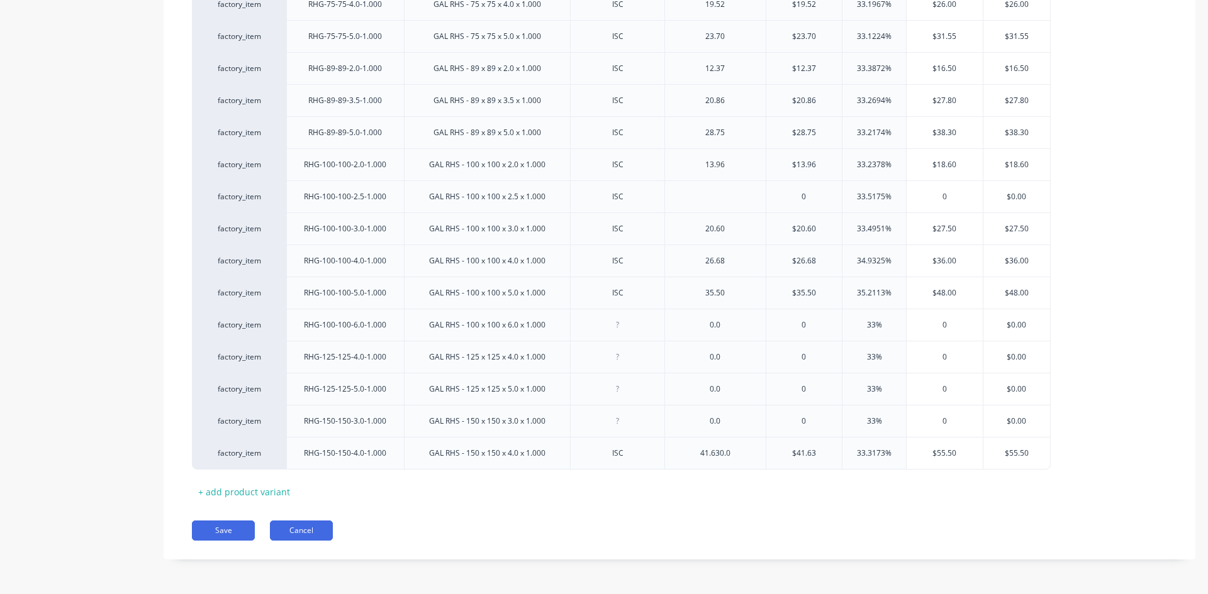
click at [299, 530] on button "Cancel" at bounding box center [301, 531] width 63 height 20
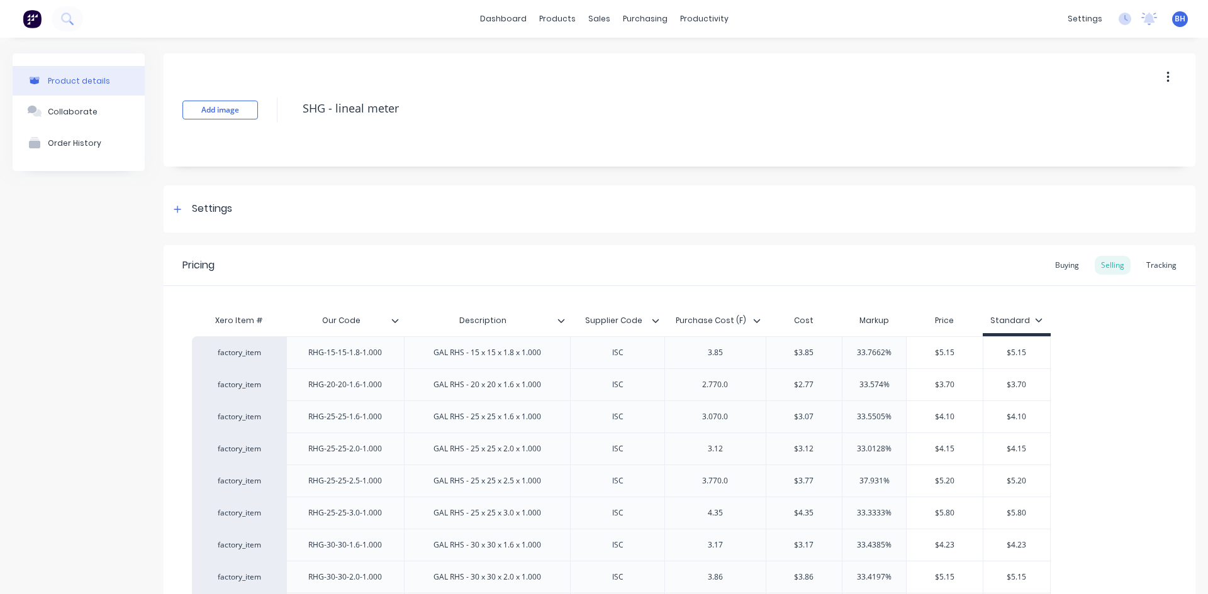
type textarea "x"
click at [90, 144] on div "Order History" at bounding box center [74, 142] width 53 height 9
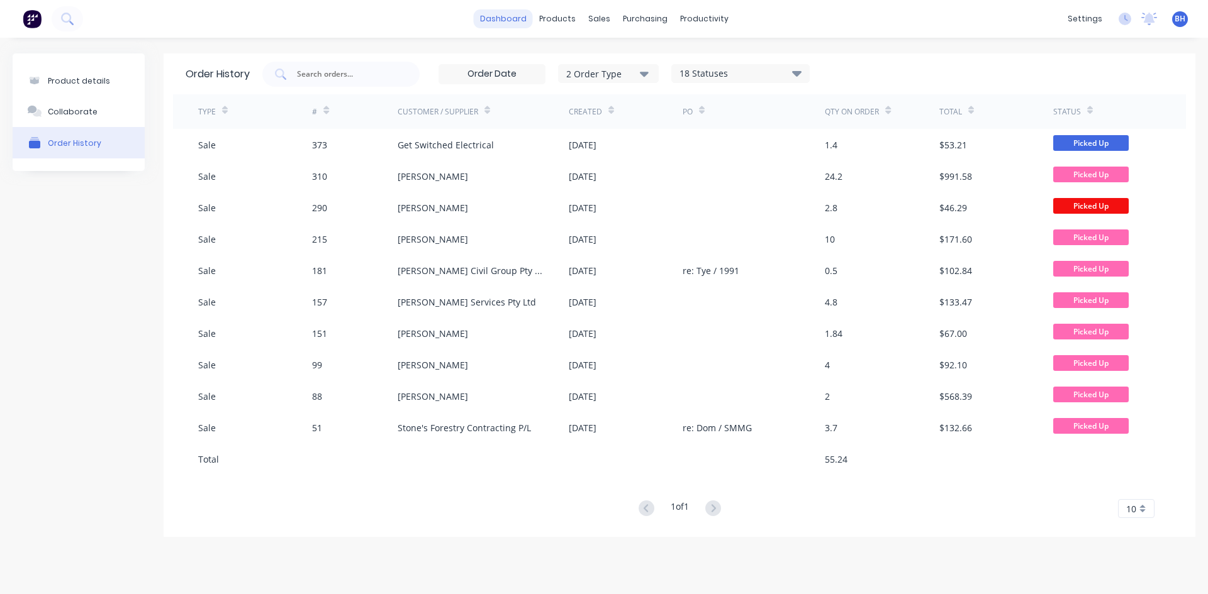
click at [511, 21] on link "dashboard" at bounding box center [503, 18] width 59 height 19
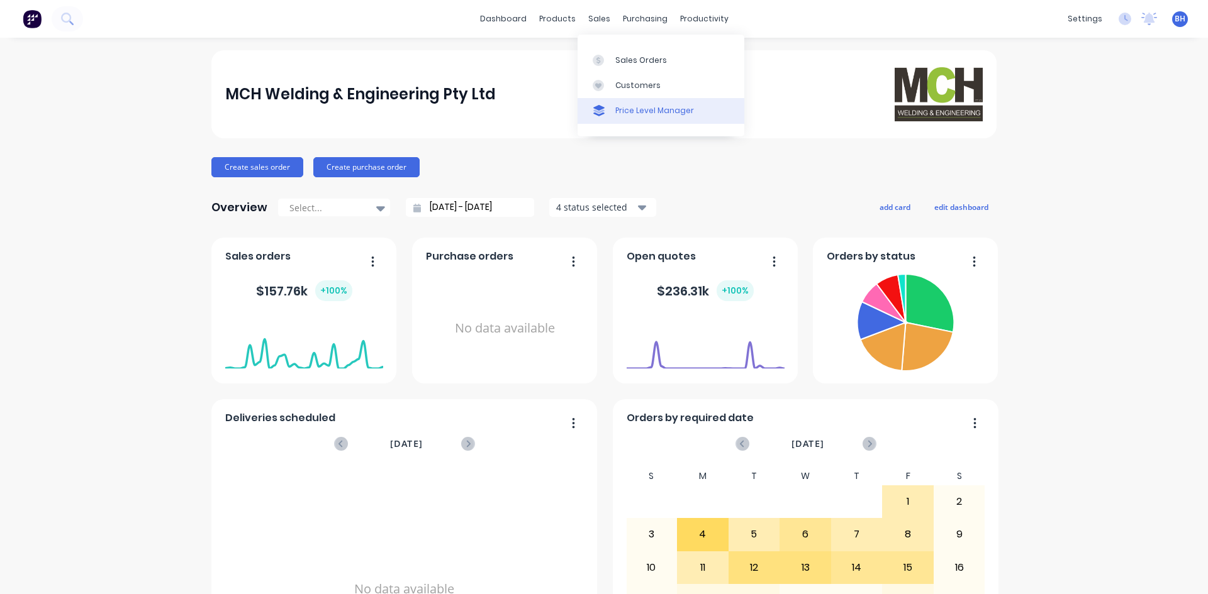
click at [633, 111] on div "Price Level Manager" at bounding box center [654, 110] width 79 height 11
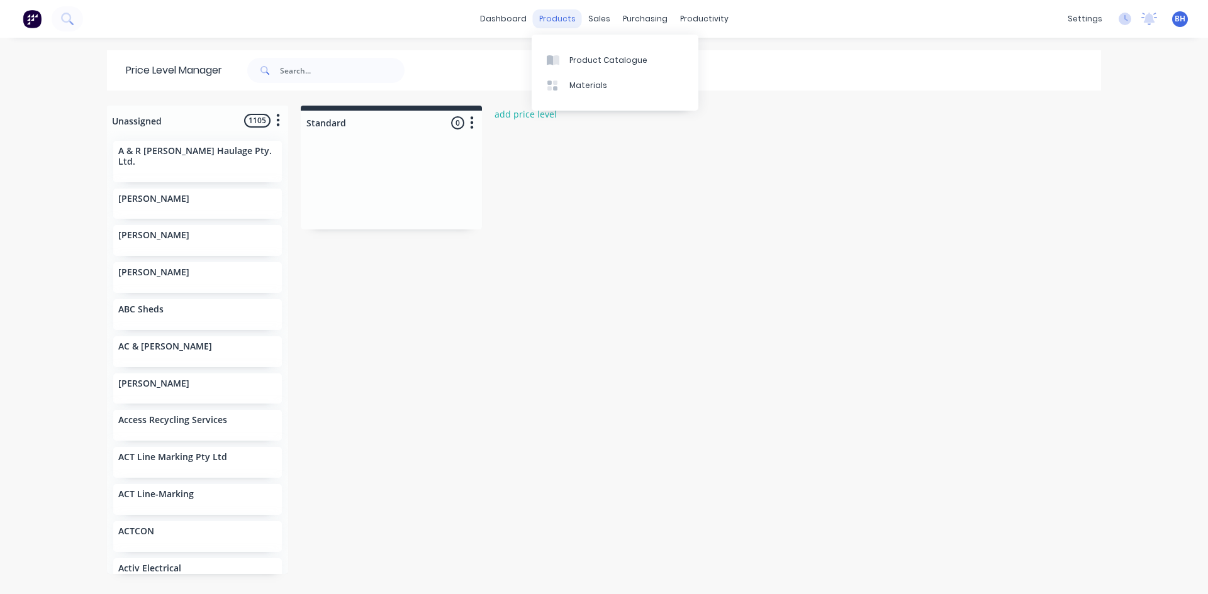
click at [559, 18] on div "products" at bounding box center [557, 18] width 49 height 19
click at [718, 84] on div "Planner" at bounding box center [718, 85] width 30 height 11
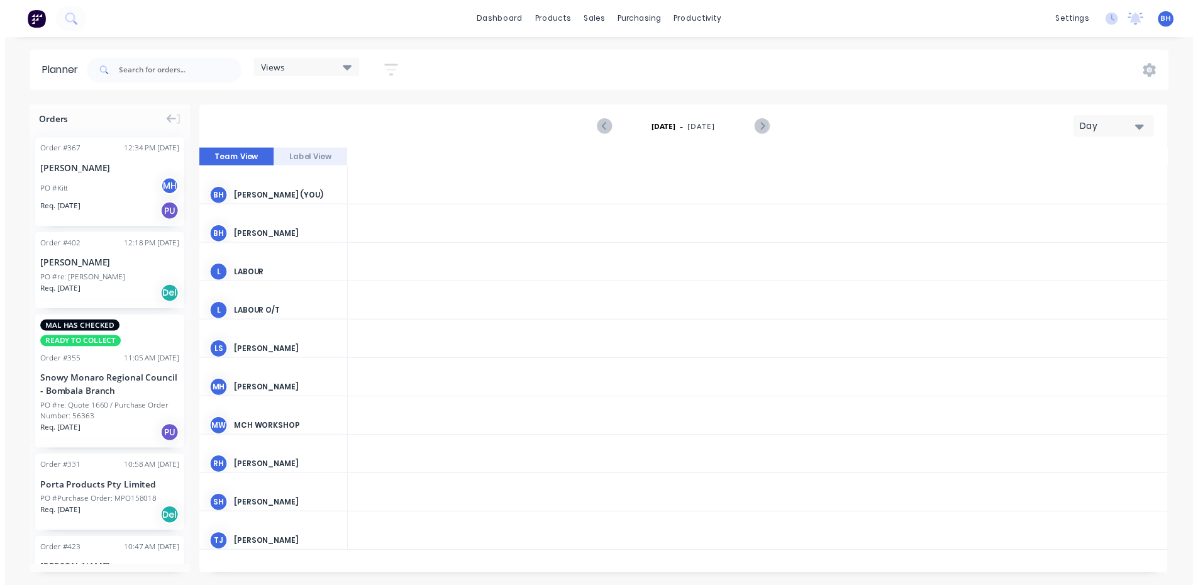
scroll to position [0, 2416]
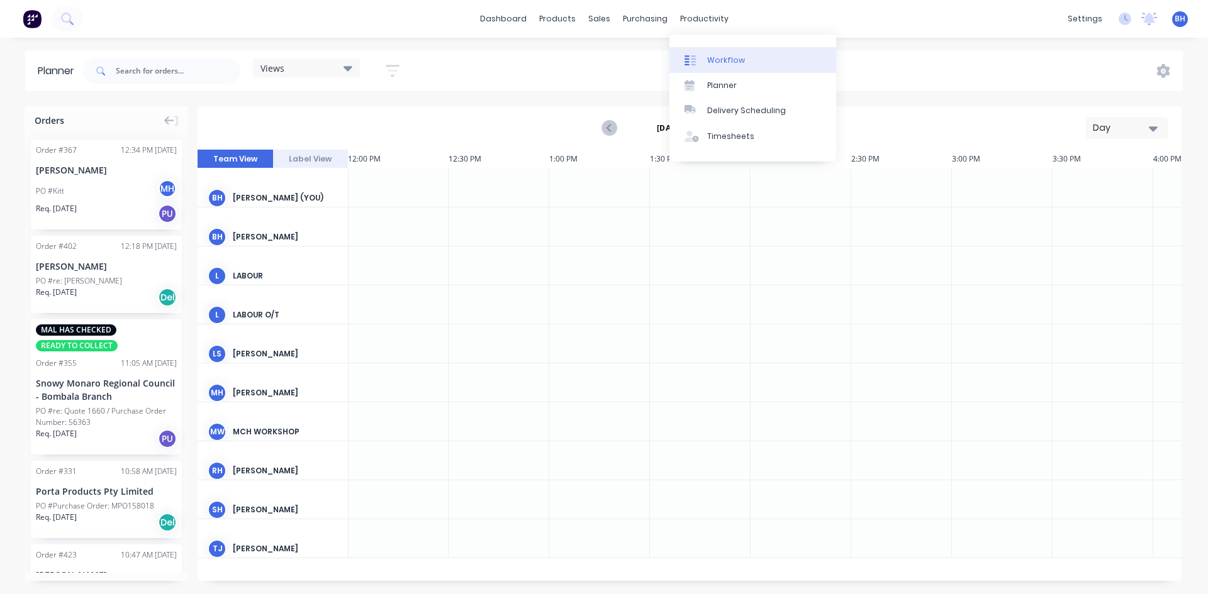
click at [715, 55] on div "Workflow" at bounding box center [726, 60] width 38 height 11
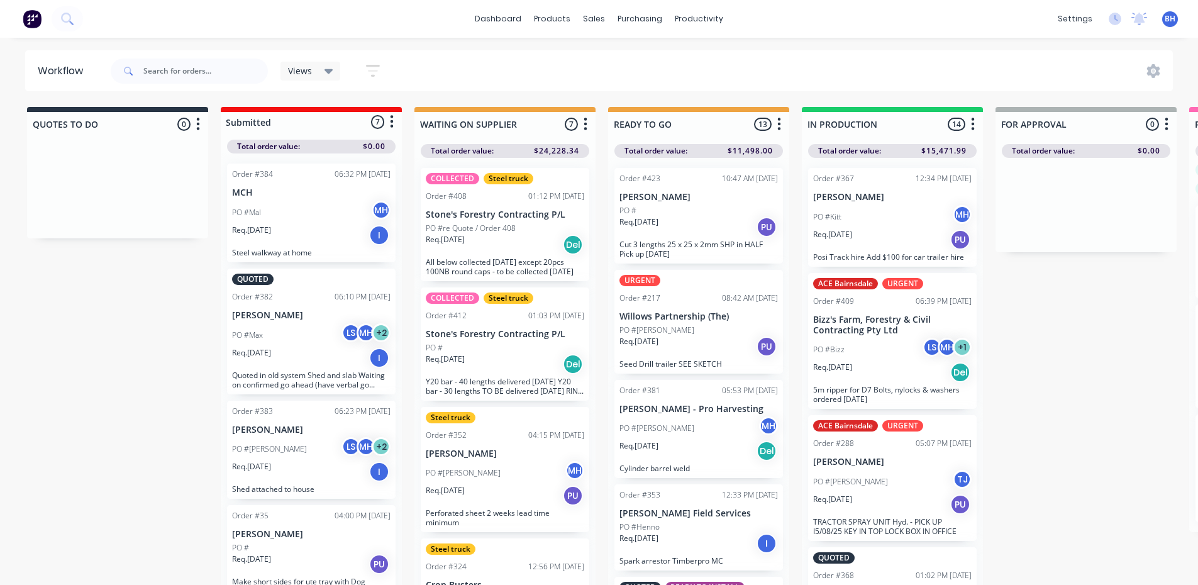
click at [691, 540] on div "Req. 15/08/25 I" at bounding box center [699, 543] width 159 height 21
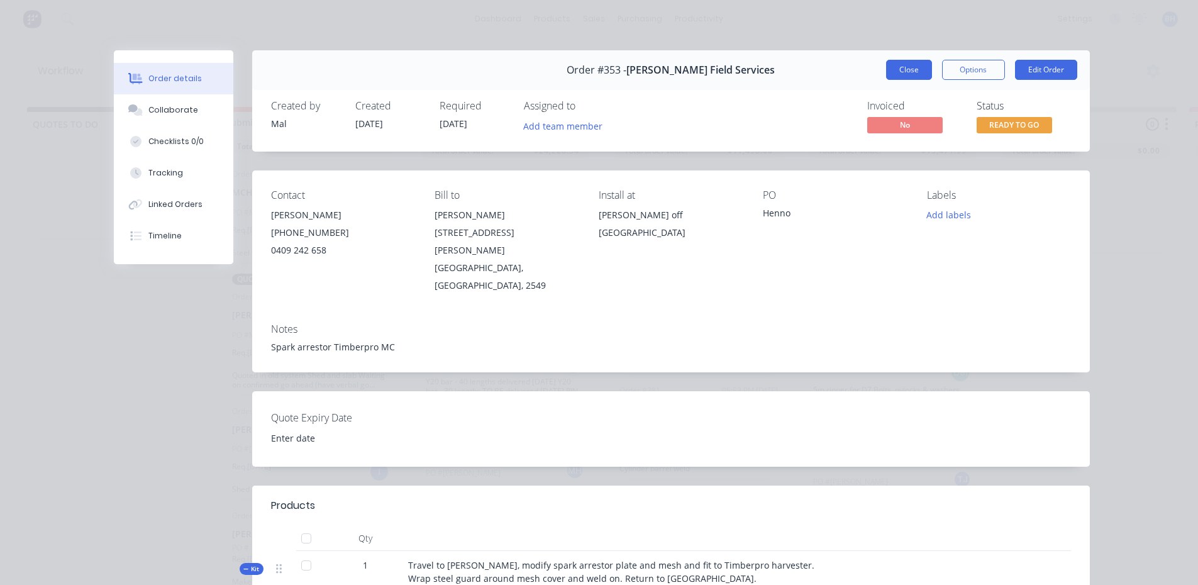
click at [899, 66] on button "Close" at bounding box center [909, 70] width 46 height 20
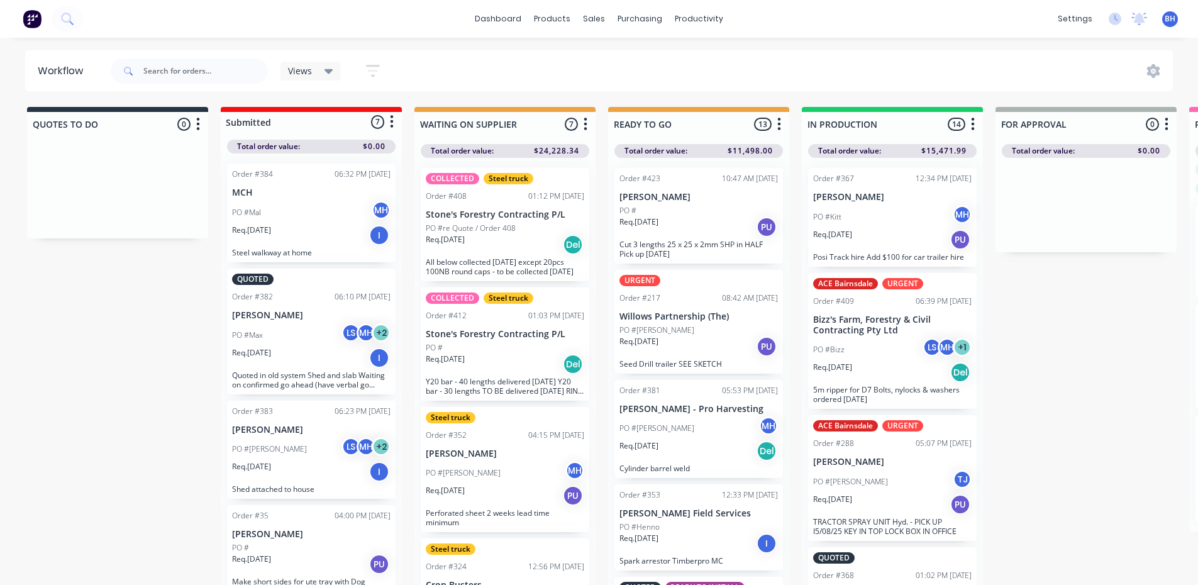
click at [885, 358] on div "PO #Bizz LS MH + 1" at bounding box center [892, 350] width 159 height 24
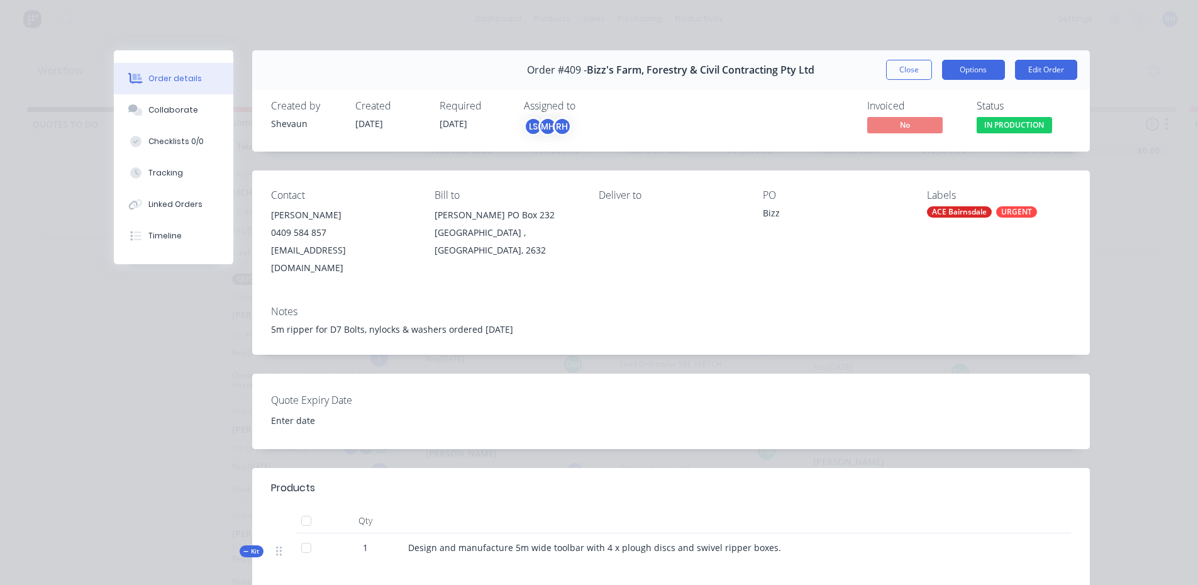
click at [968, 75] on button "Options" at bounding box center [973, 70] width 63 height 20
click at [927, 32] on div "Order details Collaborate Checklists 0/0 Tracking Linked Orders Timeline Order …" at bounding box center [599, 292] width 1198 height 585
click at [893, 65] on button "Close" at bounding box center [909, 70] width 46 height 20
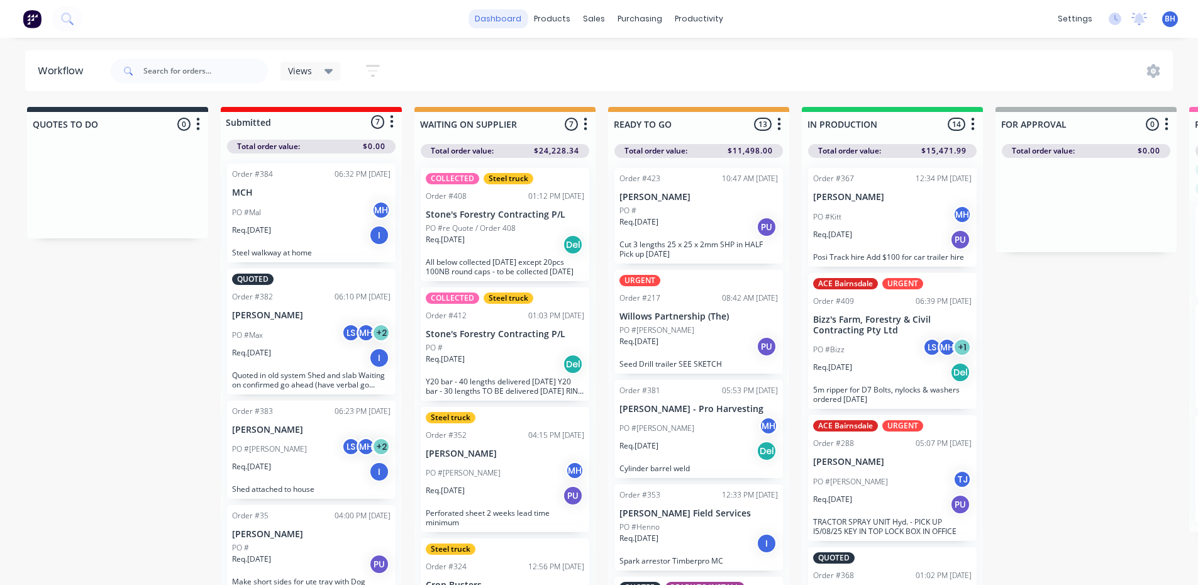
click at [507, 16] on link "dashboard" at bounding box center [498, 18] width 59 height 19
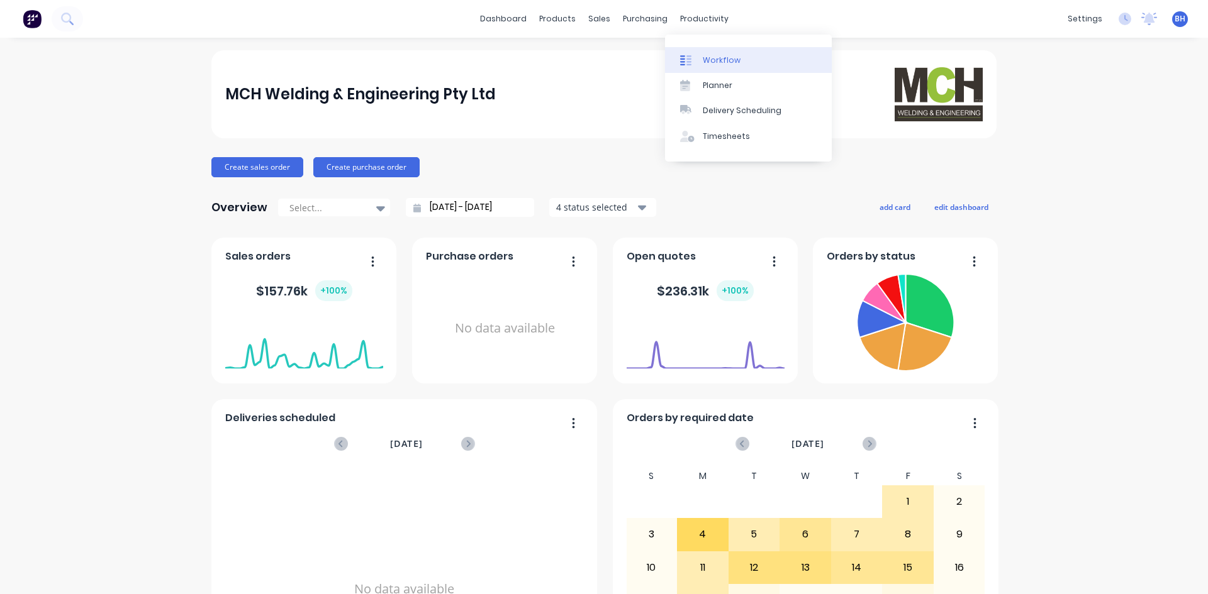
click at [705, 60] on div "Workflow" at bounding box center [722, 60] width 38 height 11
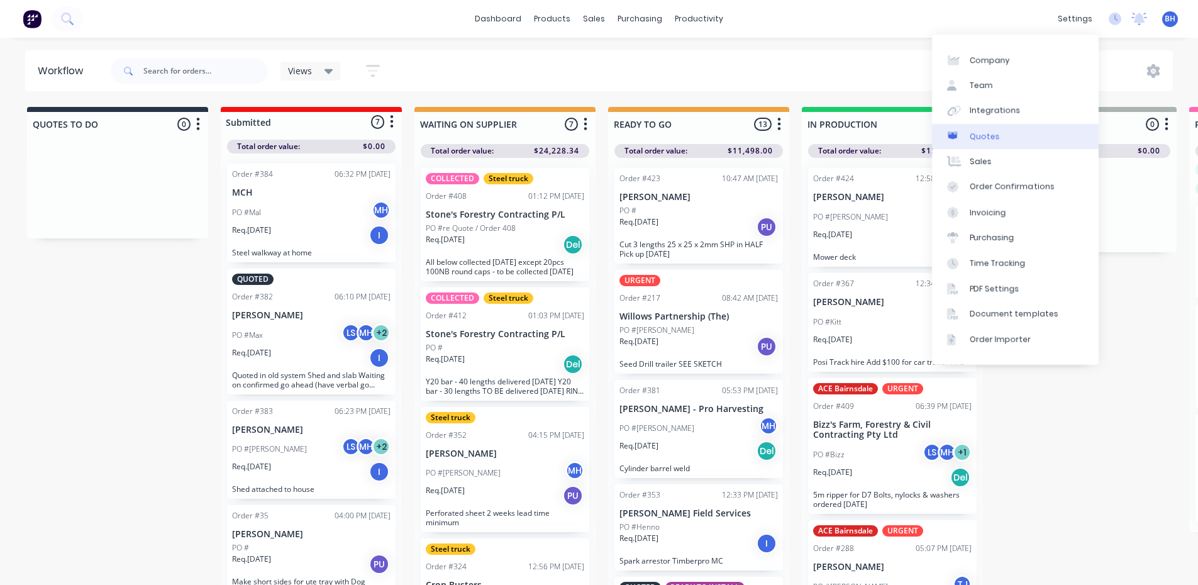
click at [988, 131] on div "Quotes" at bounding box center [985, 136] width 30 height 11
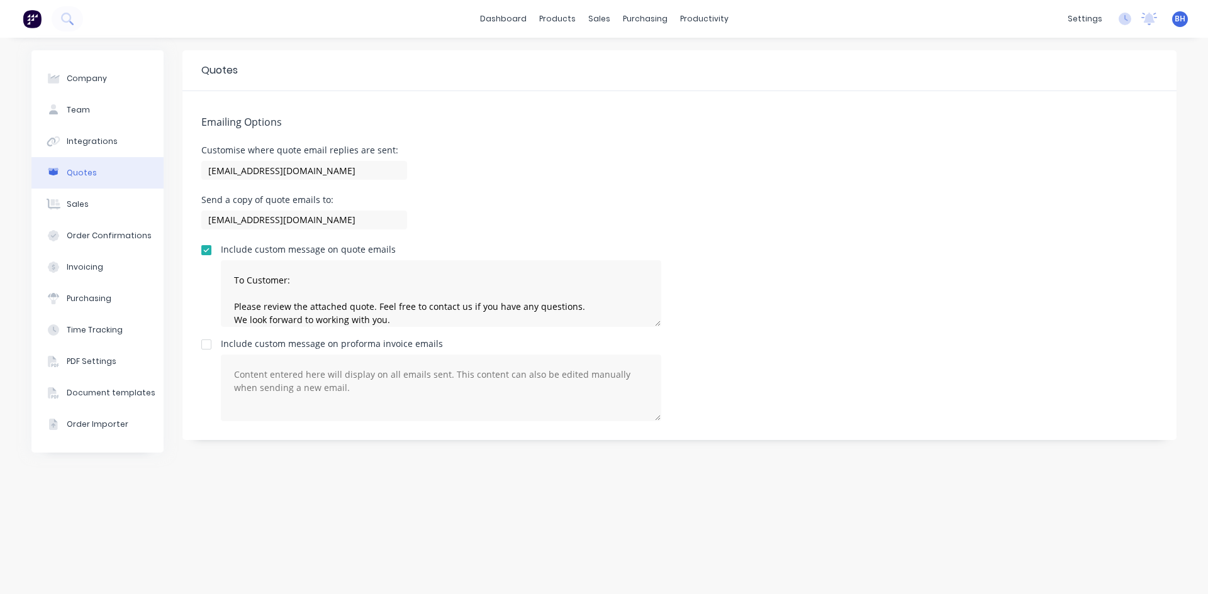
click at [1181, 23] on span "BH" at bounding box center [1179, 18] width 11 height 11
click at [945, 14] on div "dashboard products sales purchasing productivity dashboard products Product Cat…" at bounding box center [604, 19] width 1208 height 38
click at [511, 18] on link "dashboard" at bounding box center [503, 18] width 59 height 19
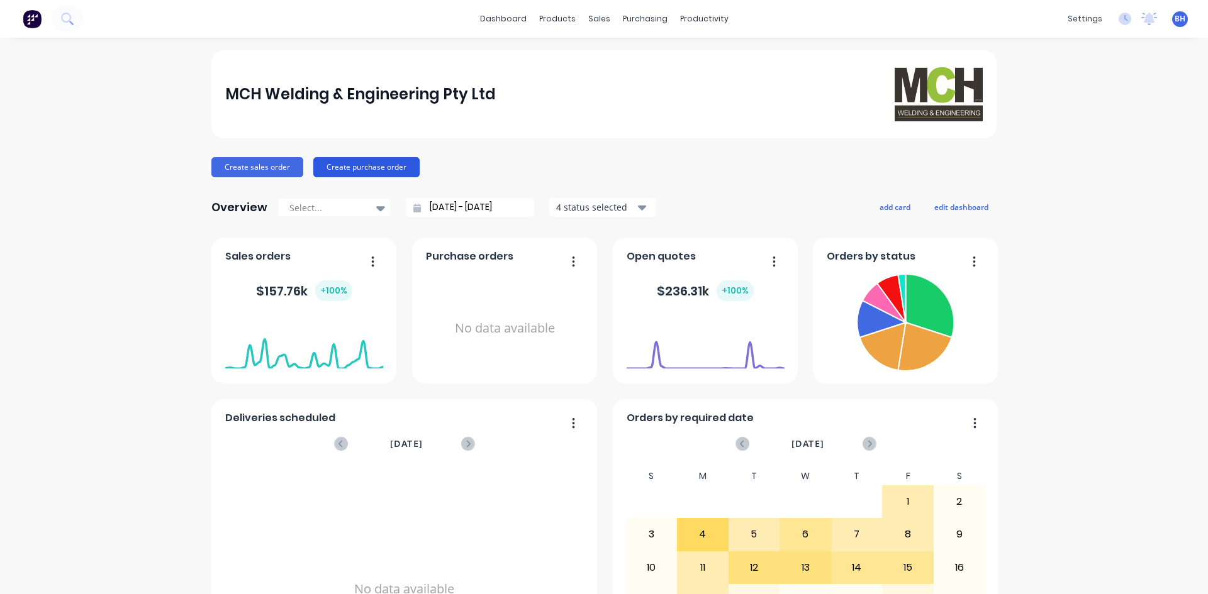
click at [382, 163] on button "Create purchase order" at bounding box center [366, 167] width 106 height 20
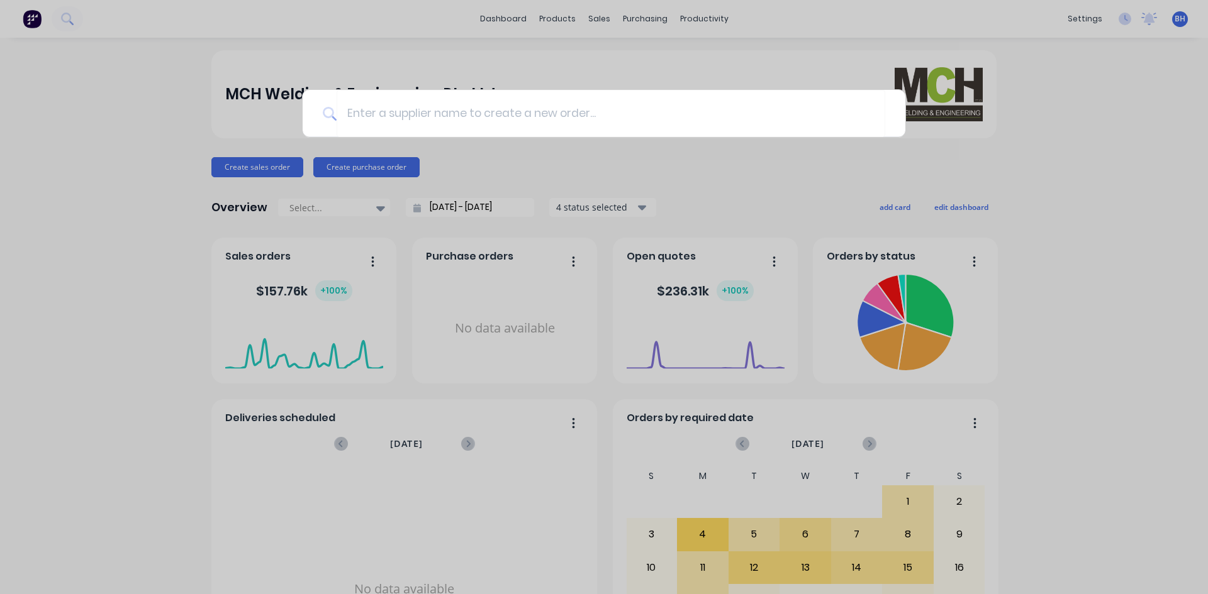
click at [244, 167] on div at bounding box center [604, 297] width 1208 height 594
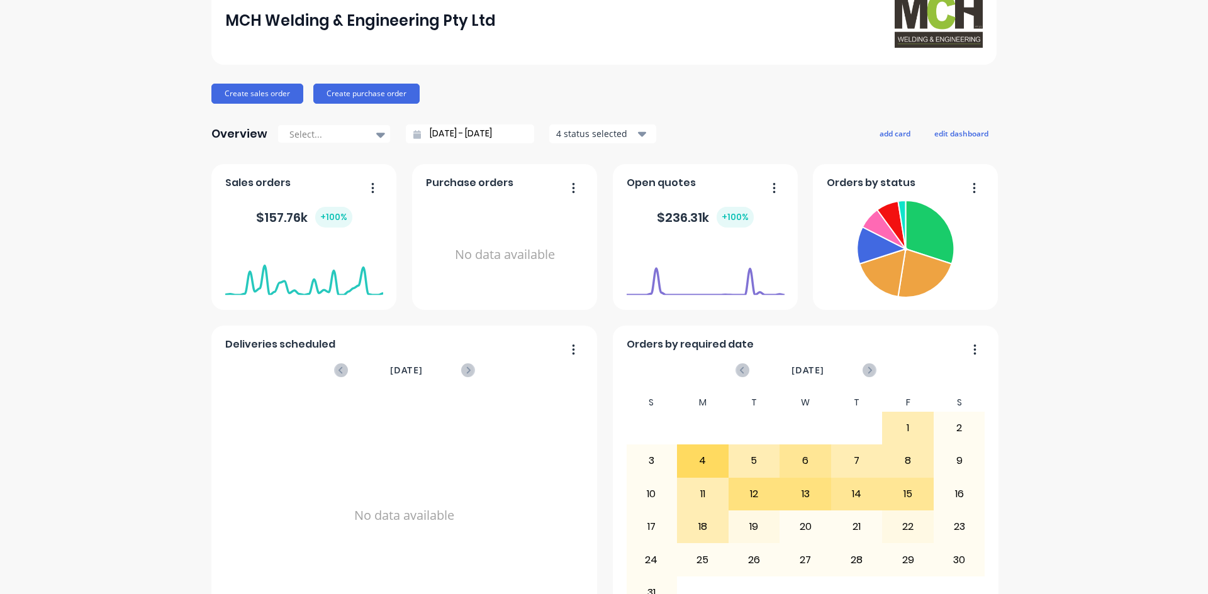
scroll to position [125, 0]
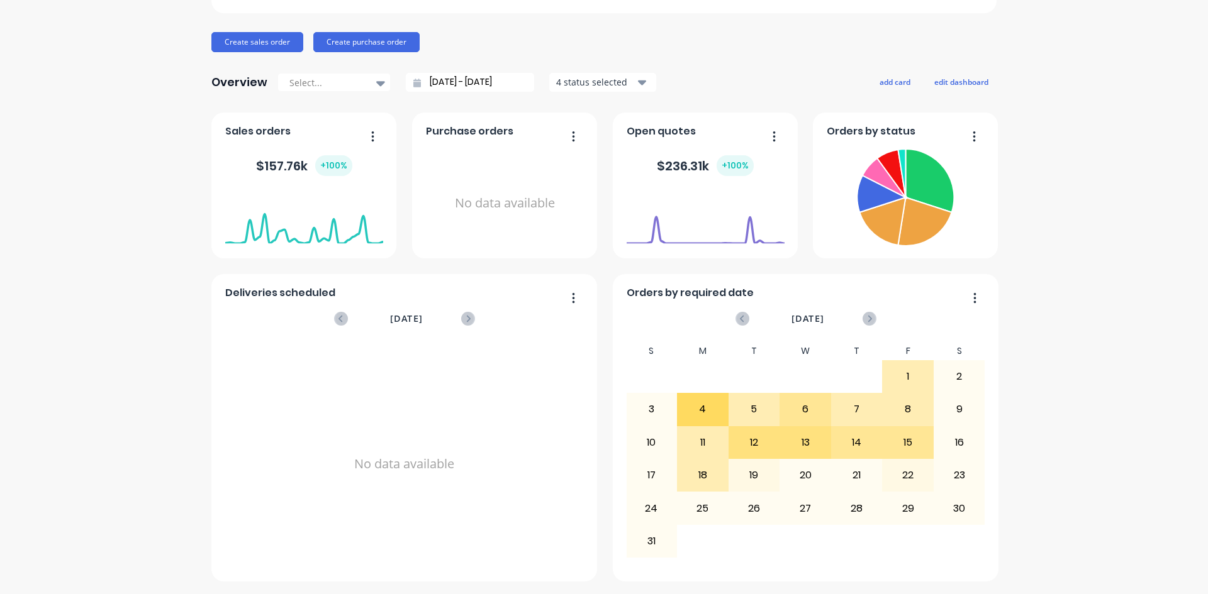
click at [972, 133] on button "button" at bounding box center [969, 137] width 26 height 19
click at [1043, 148] on div "MCH Welding & Engineering Pty Ltd Create sales order Create purchase order Over…" at bounding box center [604, 253] width 1208 height 657
click at [372, 133] on button "button" at bounding box center [368, 137] width 26 height 19
click at [337, 216] on div "Export to Excel Format" at bounding box center [321, 219] width 97 height 18
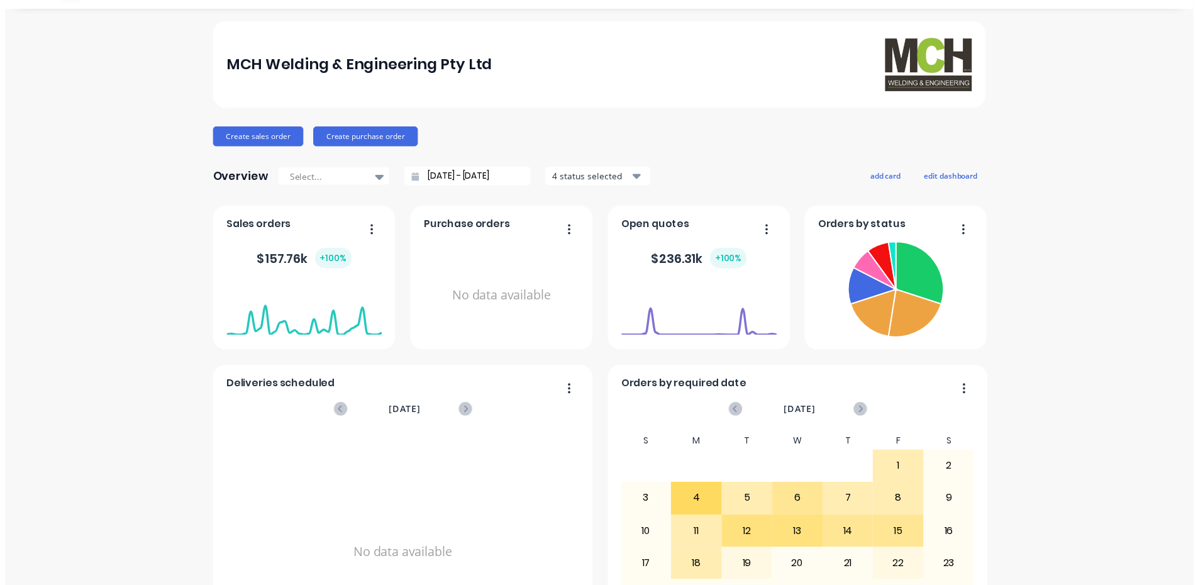
scroll to position [0, 0]
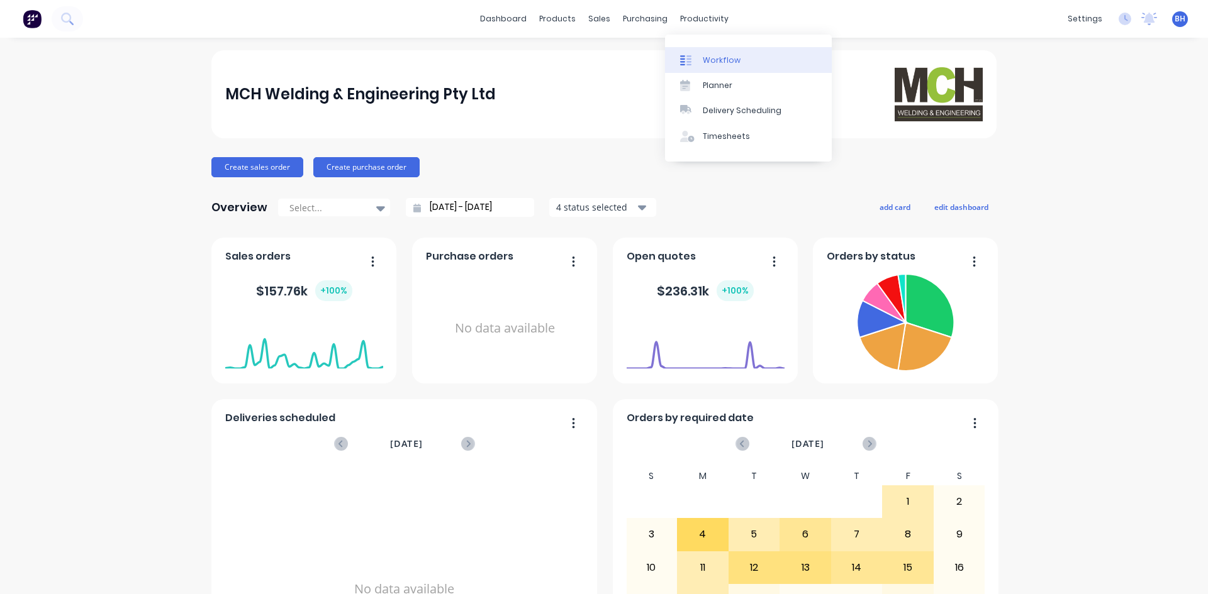
click at [713, 58] on div "Workflow" at bounding box center [722, 60] width 38 height 11
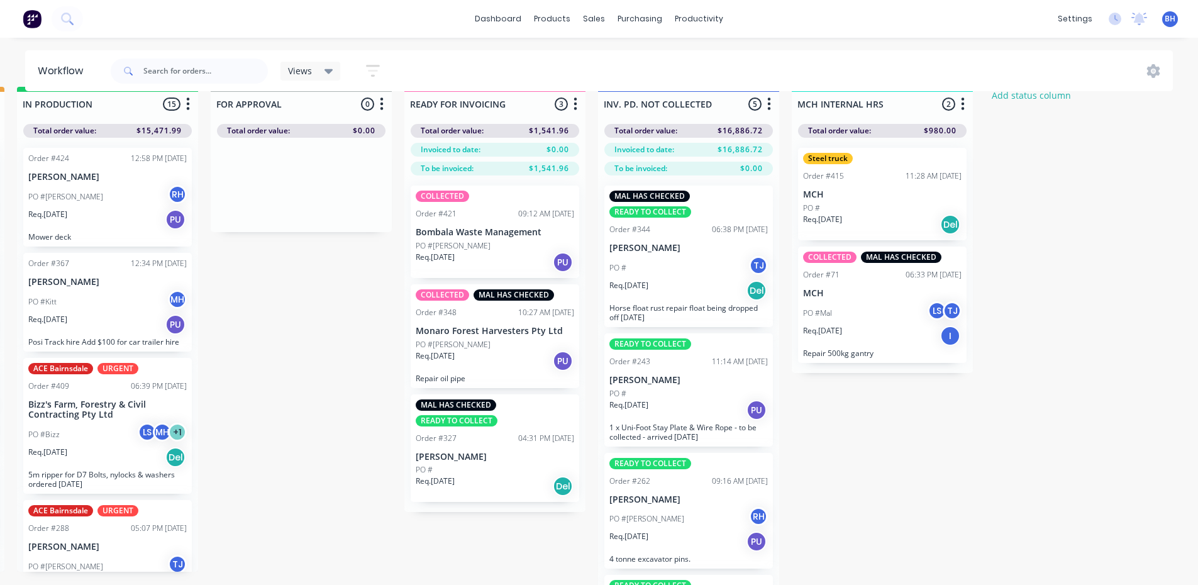
scroll to position [54, 785]
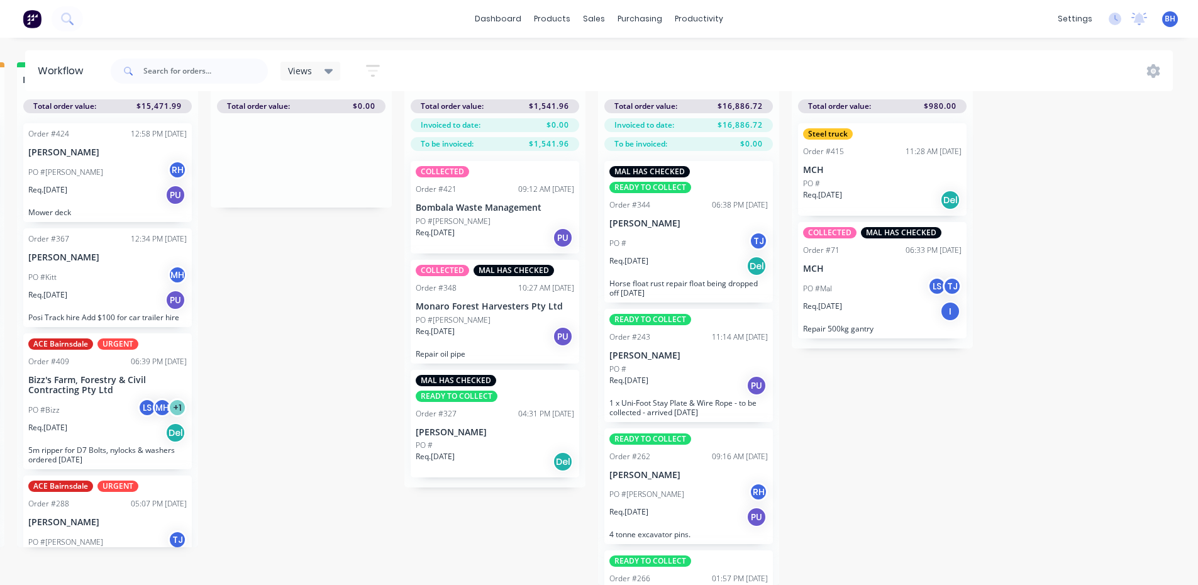
click at [1062, 460] on div "QUOTES TO DO 0 Status colour #273444 hex #273444 Save Cancel Notifications Emai…" at bounding box center [255, 323] width 2098 height 523
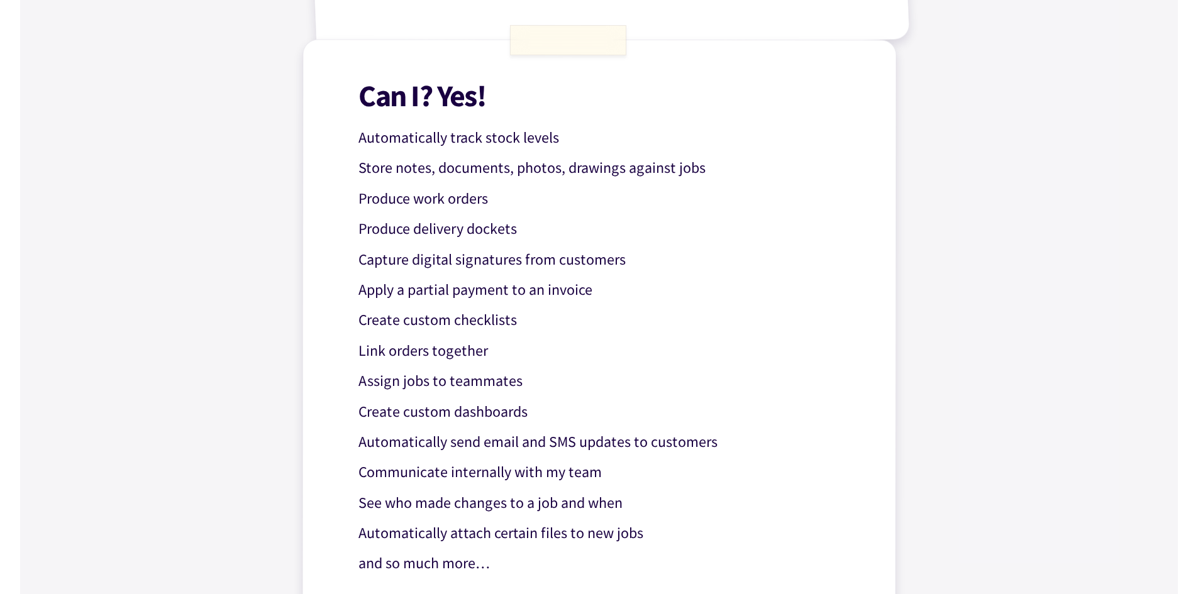
scroll to position [881, 0]
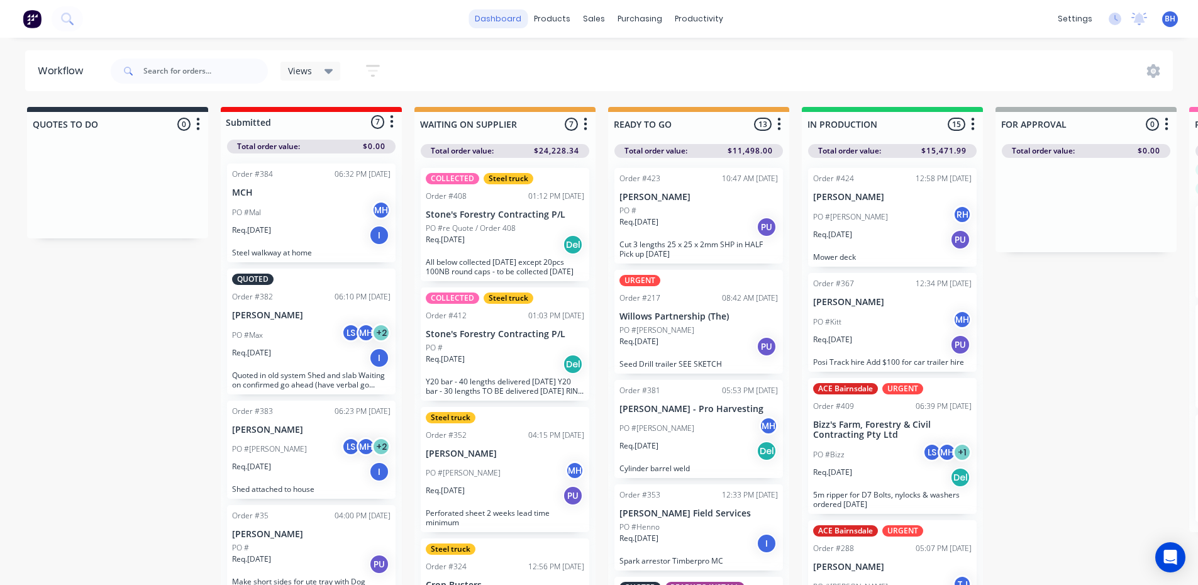
click at [494, 16] on link "dashboard" at bounding box center [498, 18] width 59 height 19
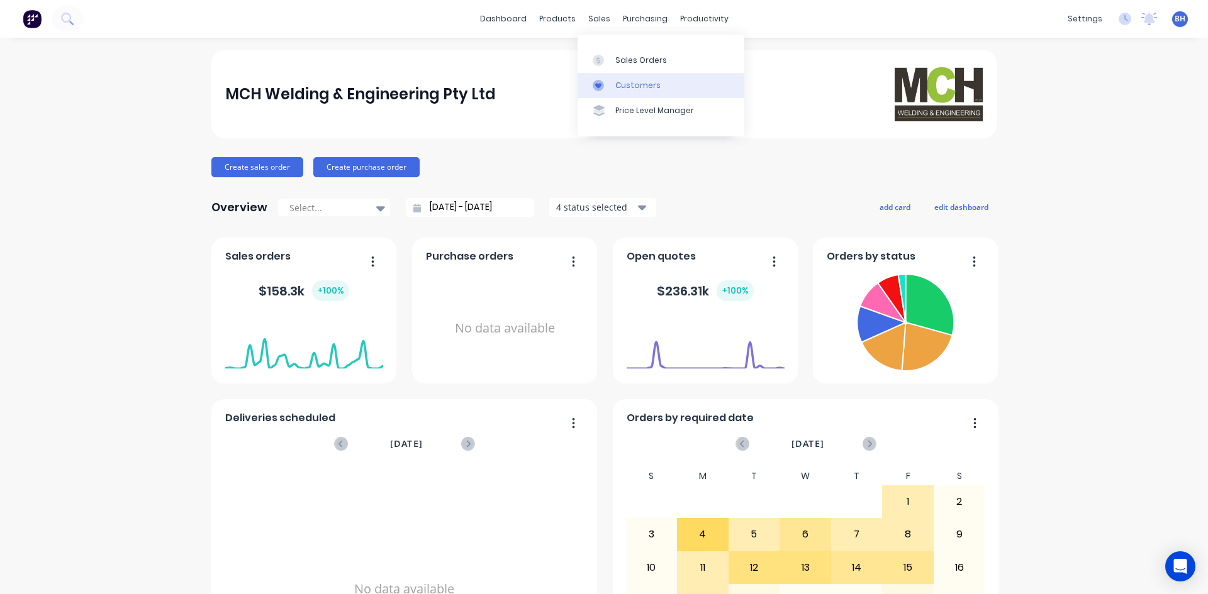
click at [620, 84] on div "Customers" at bounding box center [637, 85] width 45 height 11
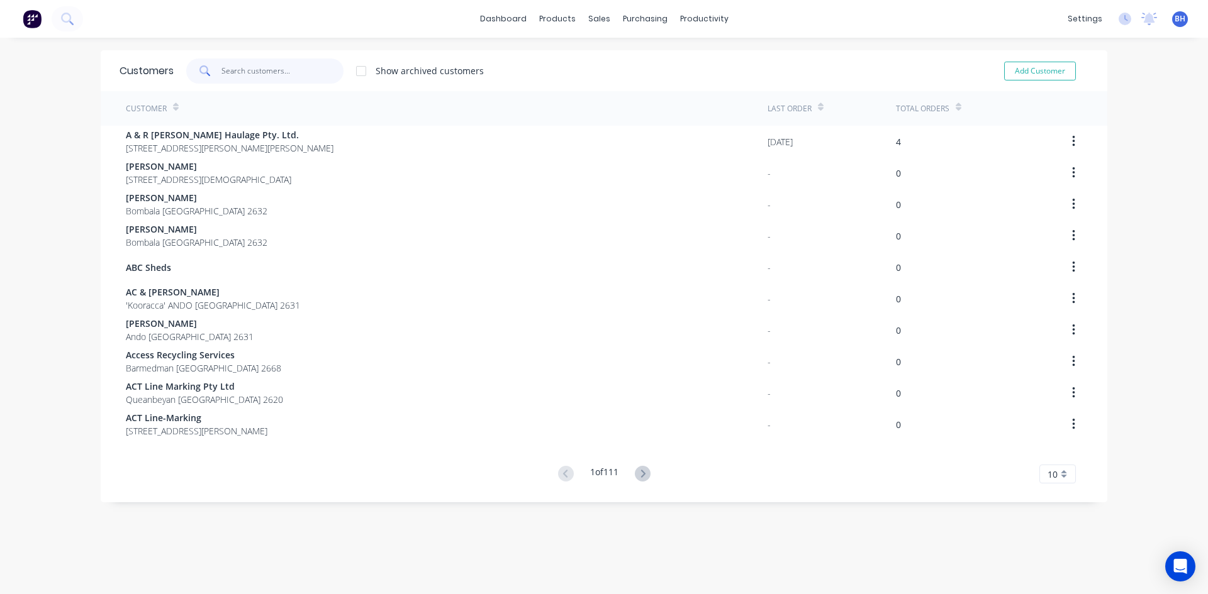
click at [280, 76] on input "text" at bounding box center [282, 70] width 123 height 25
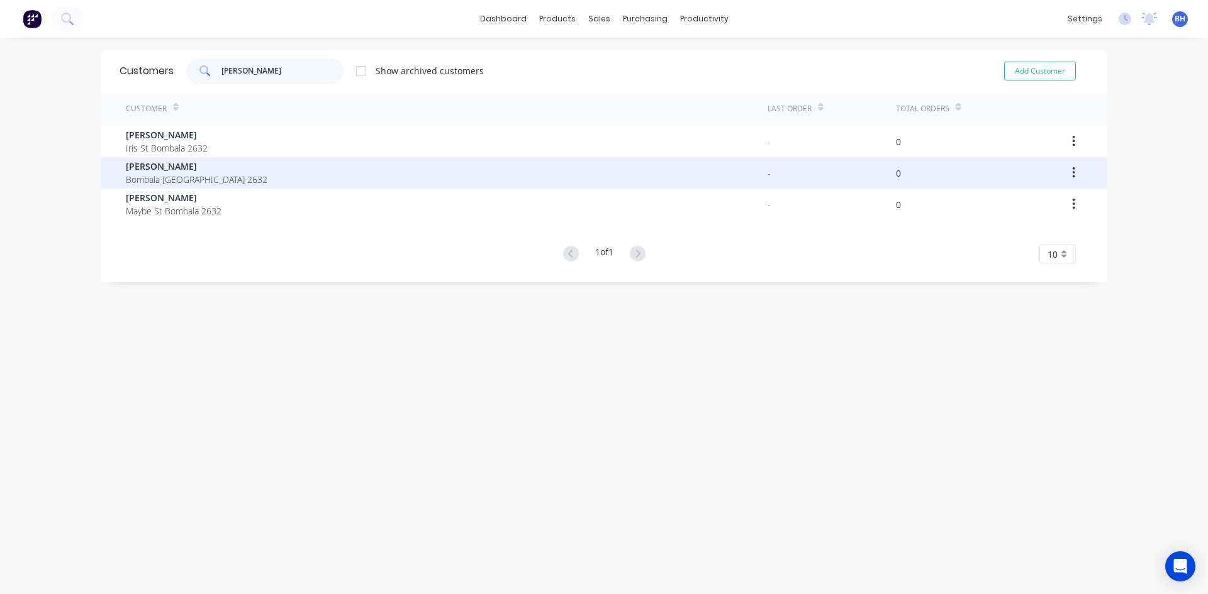
type input "debbie"
click at [184, 175] on span "Bombala New South Wales 2632" at bounding box center [197, 179] width 142 height 13
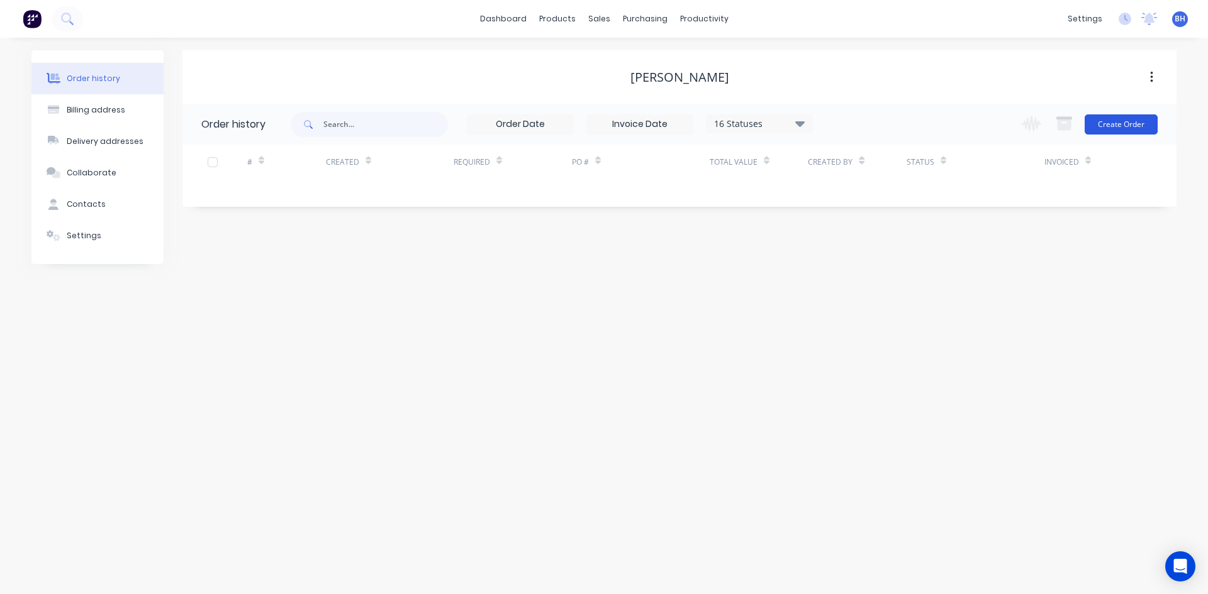
click at [1126, 120] on button "Create Order" at bounding box center [1120, 124] width 73 height 20
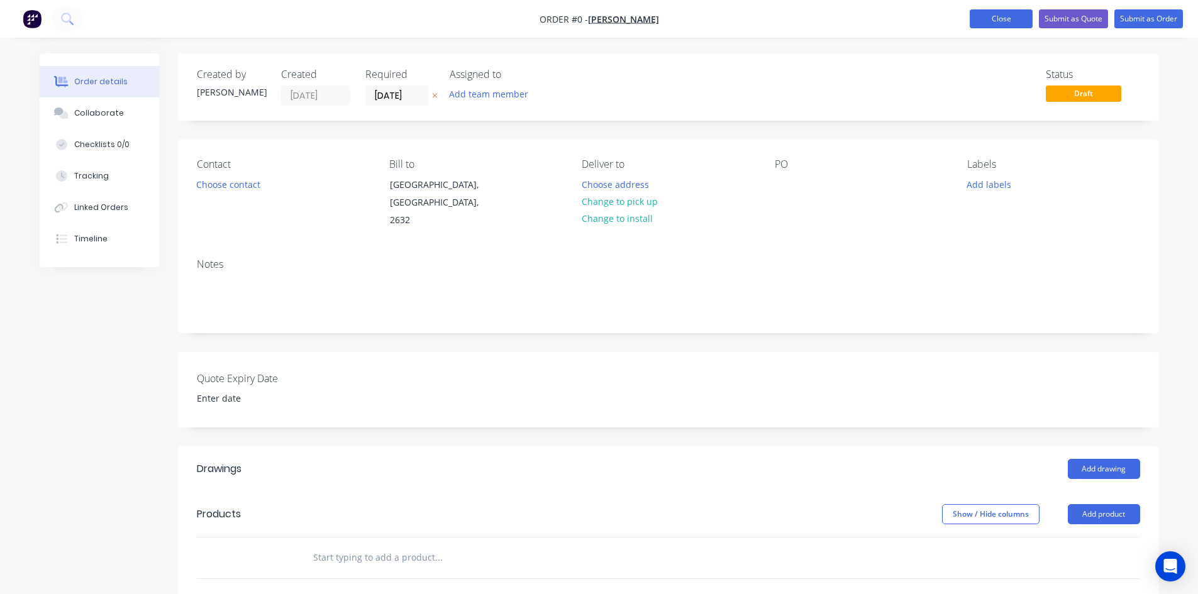
click at [1000, 20] on button "Close" at bounding box center [1001, 18] width 63 height 19
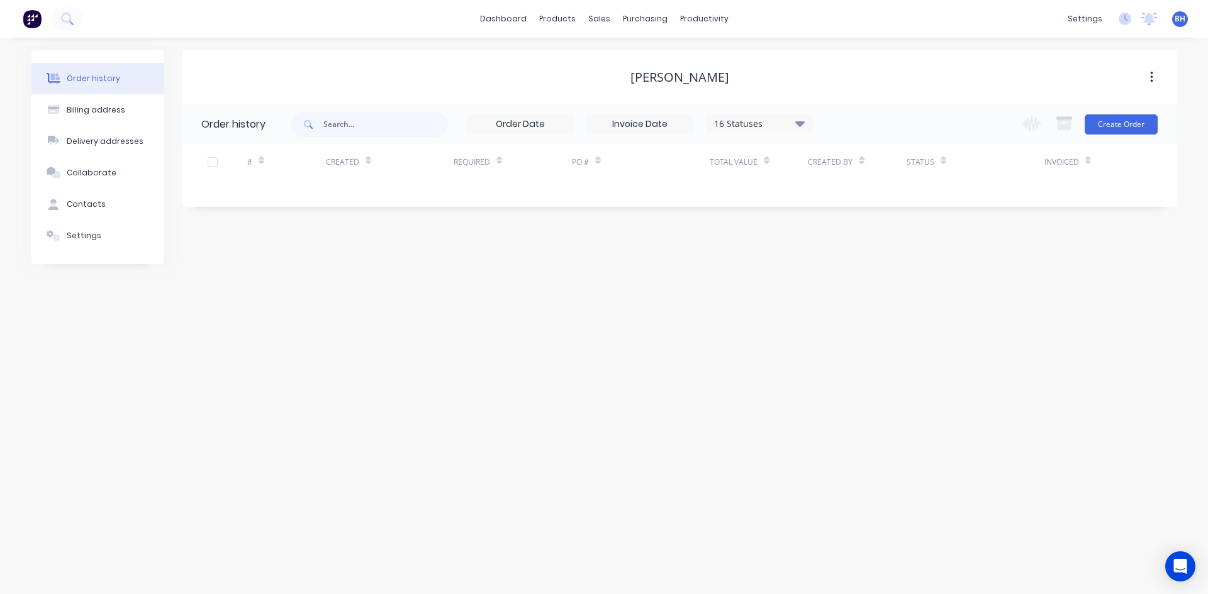
click at [1154, 71] on button "button" at bounding box center [1152, 77] width 30 height 23
click at [942, 71] on div "Debbie Milliner" at bounding box center [679, 77] width 994 height 15
click at [213, 162] on div at bounding box center [212, 162] width 25 height 25
click at [650, 73] on div "Debbie Milliner" at bounding box center [679, 77] width 99 height 15
click at [617, 57] on link "Sales Orders" at bounding box center [665, 59] width 167 height 25
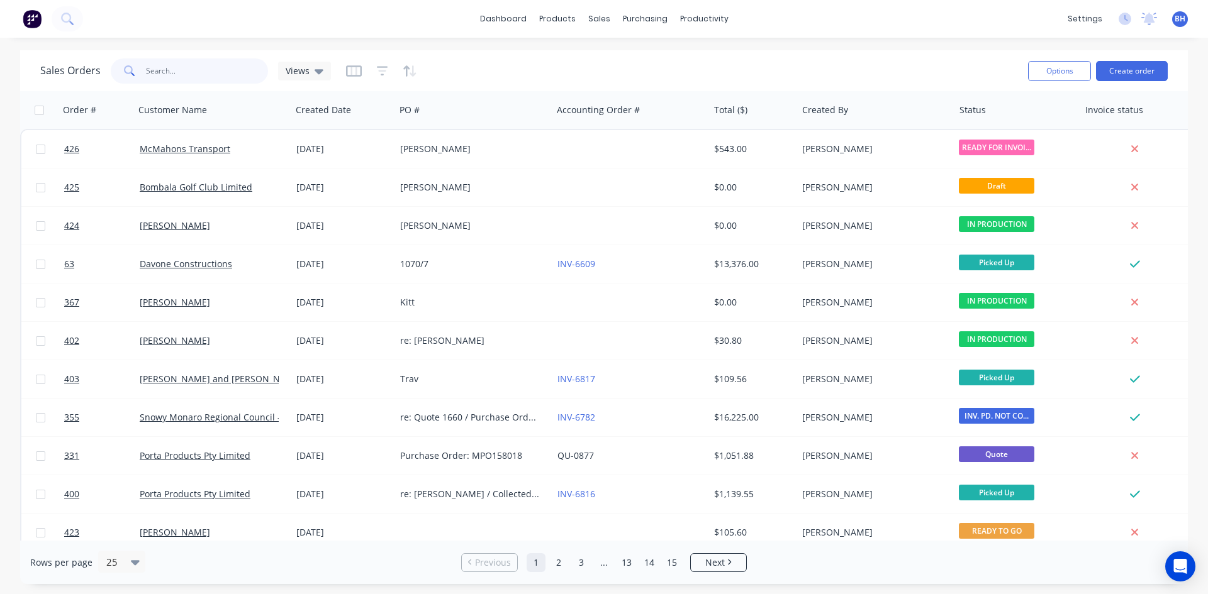
click at [202, 74] on input "text" at bounding box center [207, 70] width 123 height 25
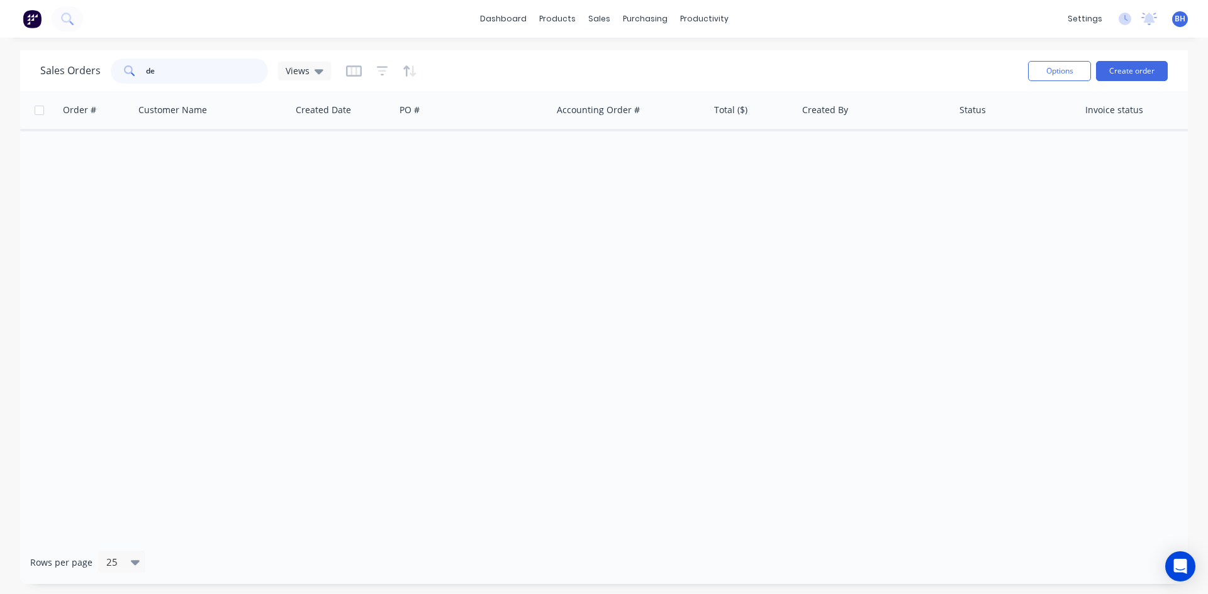
type input "d"
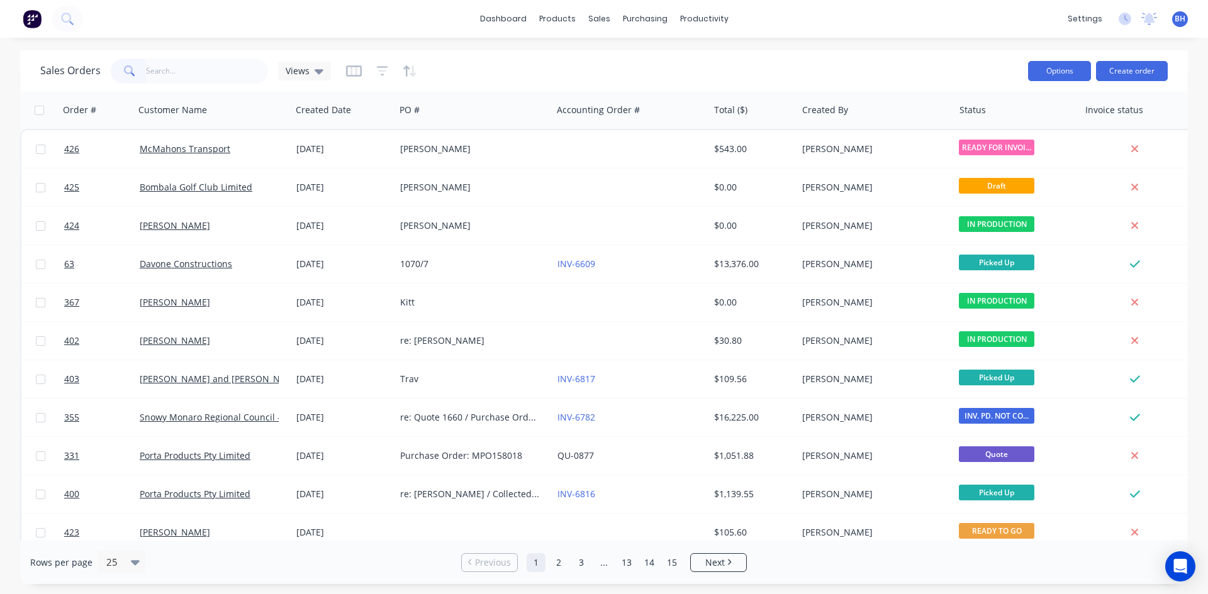
click at [1044, 69] on button "Options" at bounding box center [1059, 71] width 63 height 20
click at [960, 47] on div "dashboard products sales purchasing productivity dashboard products Product Cat…" at bounding box center [604, 297] width 1208 height 594
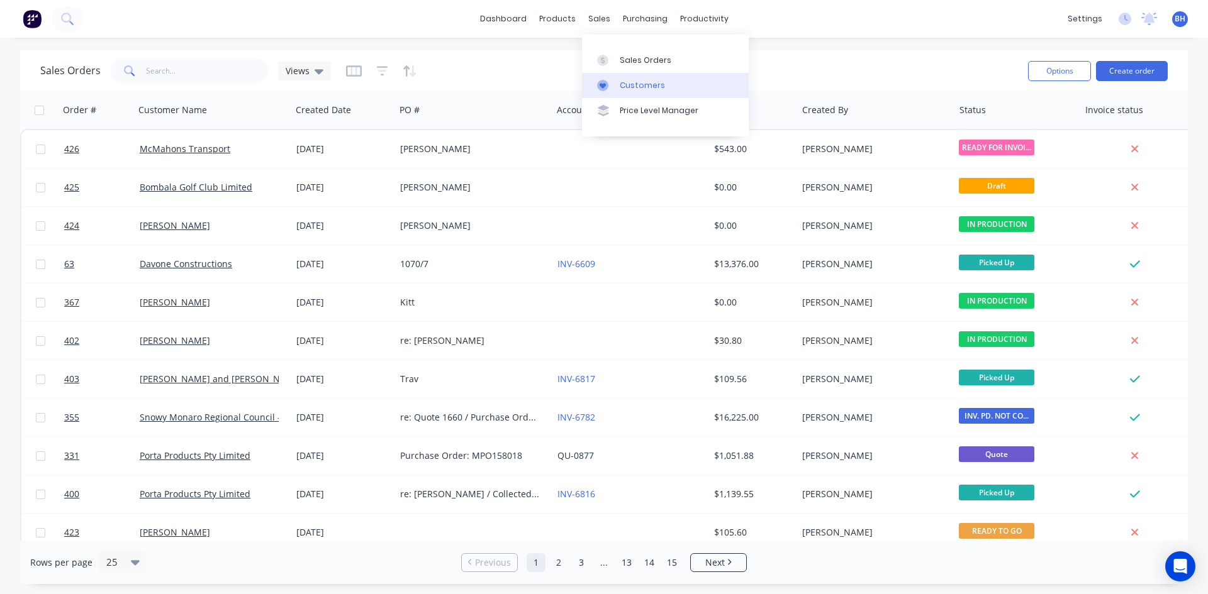
click at [642, 82] on div "Customers" at bounding box center [642, 85] width 45 height 11
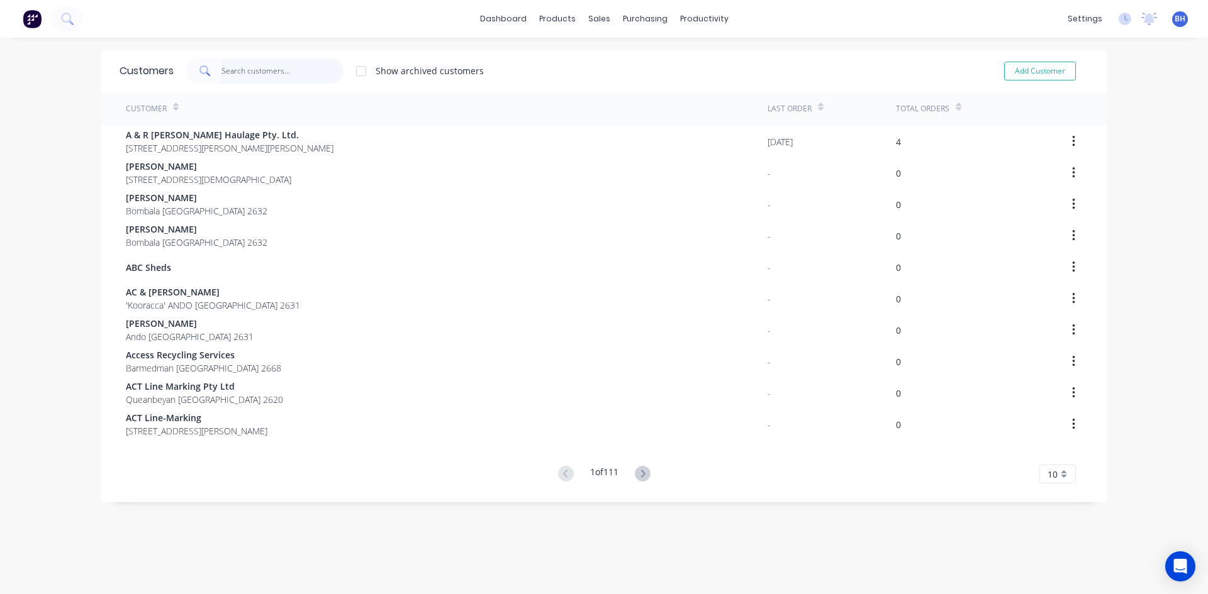
click at [245, 76] on input "text" at bounding box center [282, 70] width 123 height 25
click at [591, 17] on div "sales" at bounding box center [599, 18] width 35 height 19
click at [625, 82] on div "Customers" at bounding box center [637, 85] width 45 height 11
click at [298, 70] on input "text" at bounding box center [282, 70] width 123 height 25
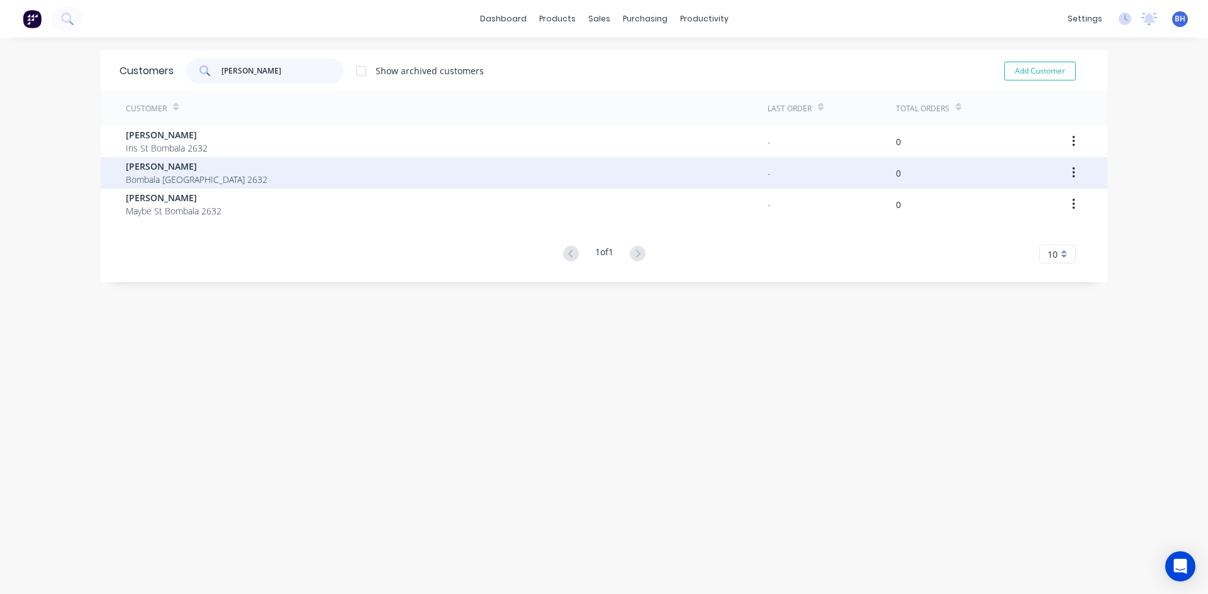
type input "debbie"
click at [427, 169] on div "Debbie Milliner Bombala New South Wales 2632" at bounding box center [447, 172] width 642 height 31
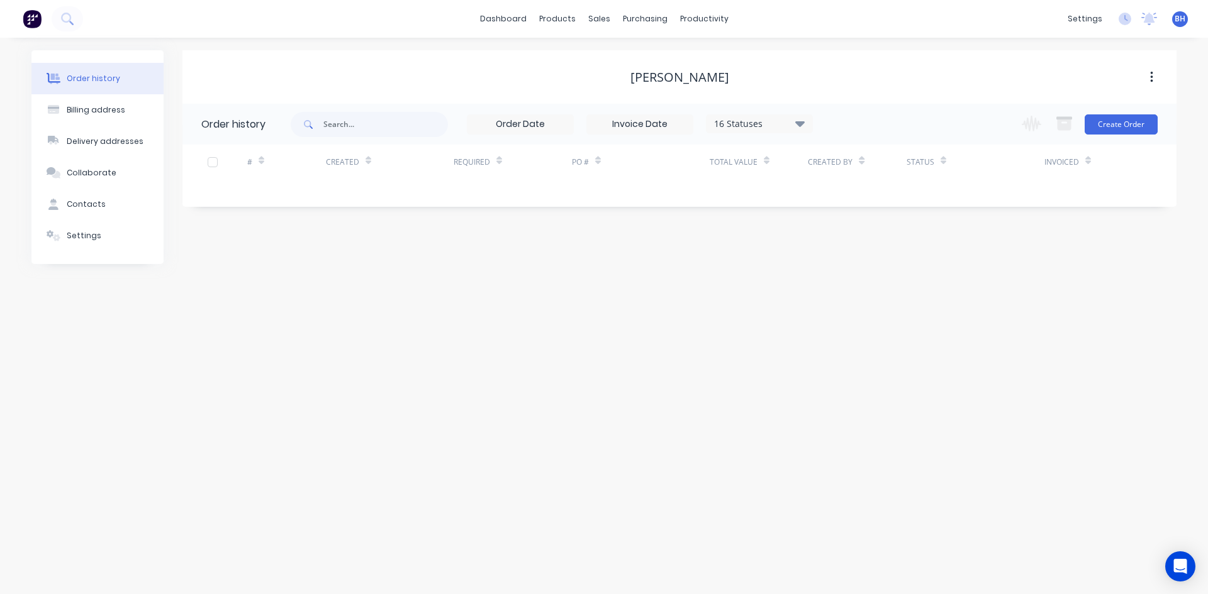
click at [1157, 74] on button "button" at bounding box center [1152, 77] width 30 height 23
click at [1089, 69] on div "Debbie Milliner" at bounding box center [679, 77] width 994 height 23
click at [671, 82] on div "Debbie Milliner" at bounding box center [679, 77] width 99 height 15
click at [72, 235] on div "Settings" at bounding box center [84, 235] width 35 height 11
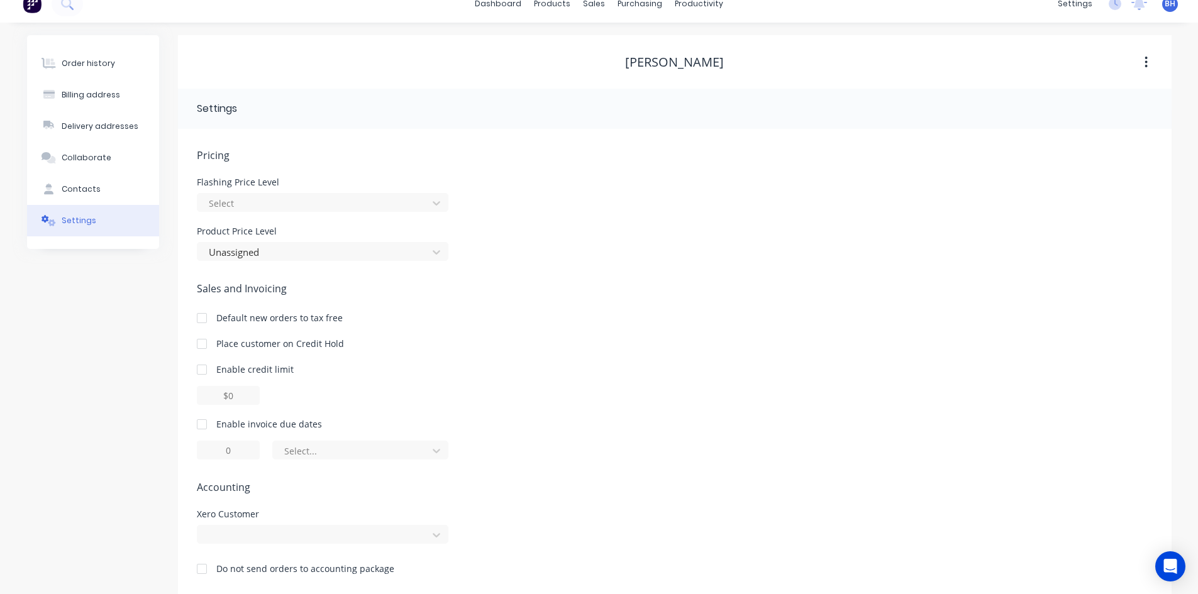
scroll to position [29, 0]
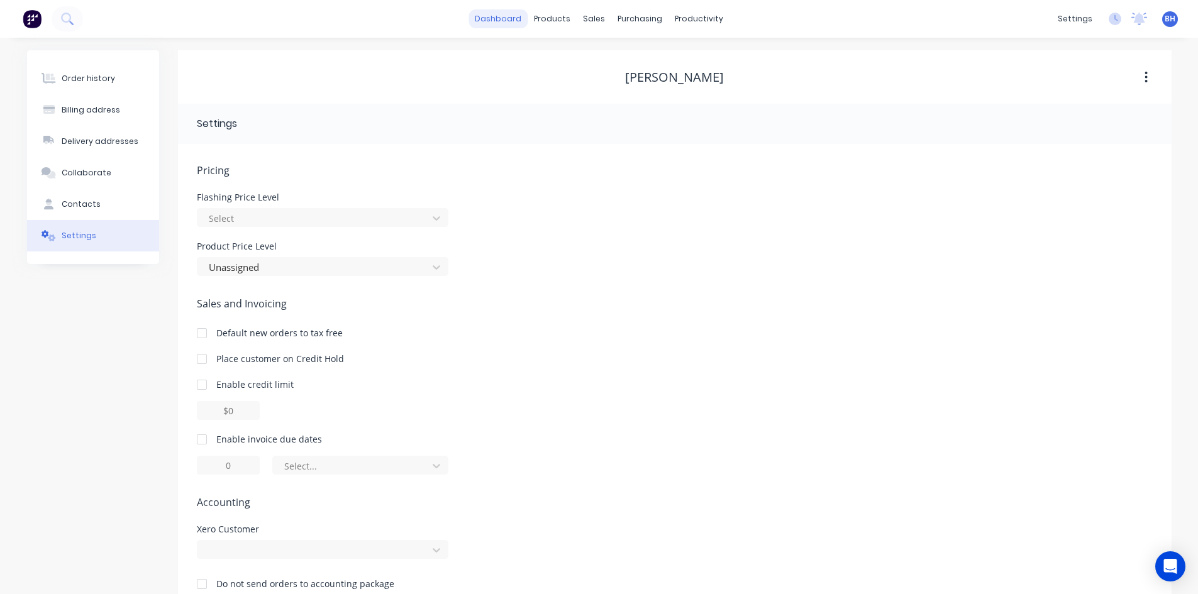
click at [491, 16] on link "dashboard" at bounding box center [498, 18] width 59 height 19
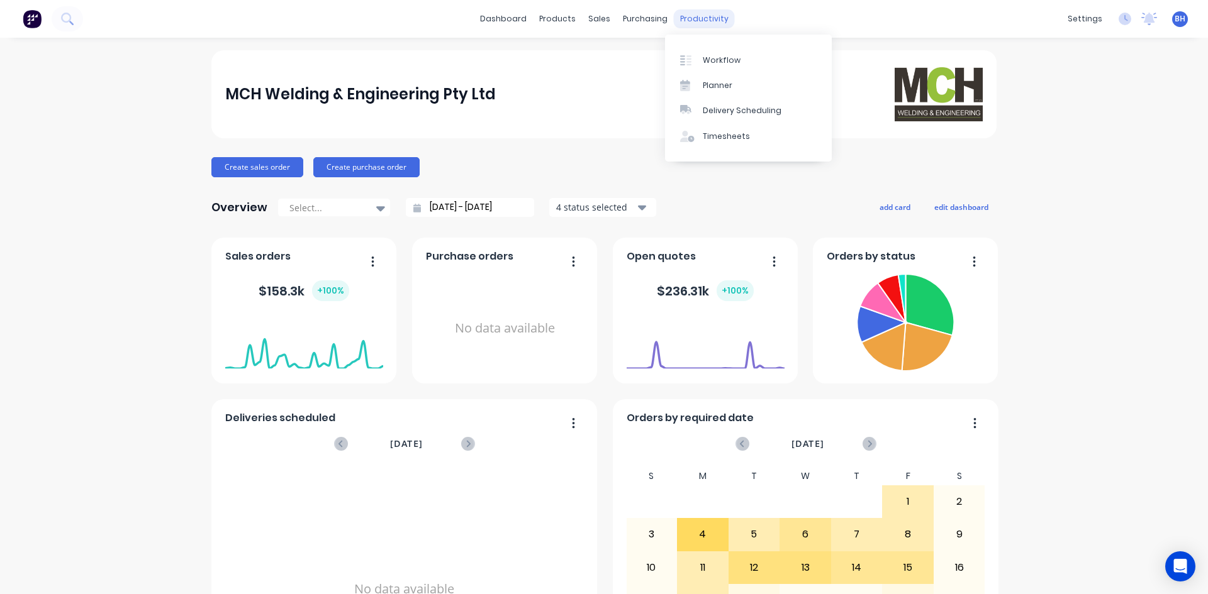
click at [691, 14] on div "productivity" at bounding box center [704, 18] width 61 height 19
click at [716, 55] on div "Workflow" at bounding box center [722, 60] width 38 height 11
